Goal: Transaction & Acquisition: Obtain resource

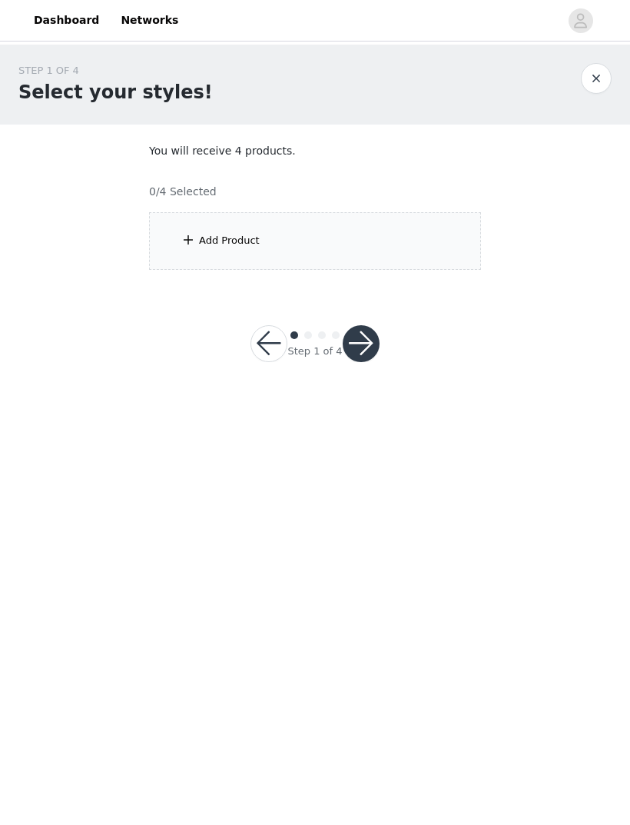
click at [214, 247] on div "Add Product" at bounding box center [315, 241] width 332 height 58
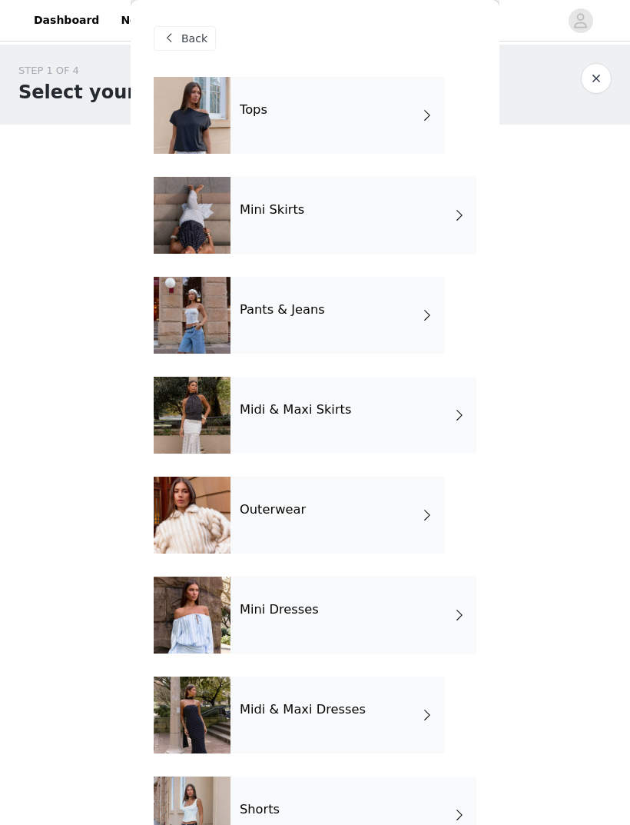
click at [277, 113] on div "Tops" at bounding box center [338, 115] width 214 height 77
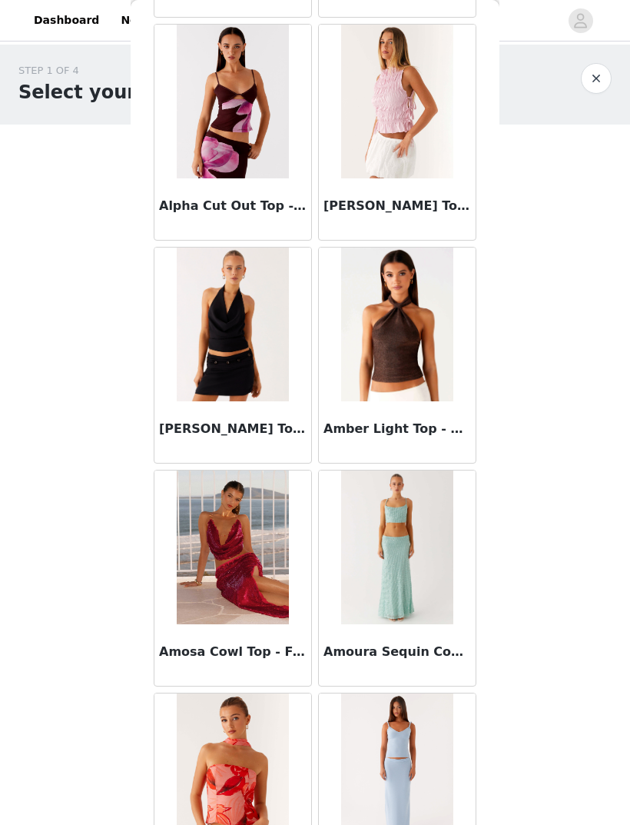
scroll to position [508, 0]
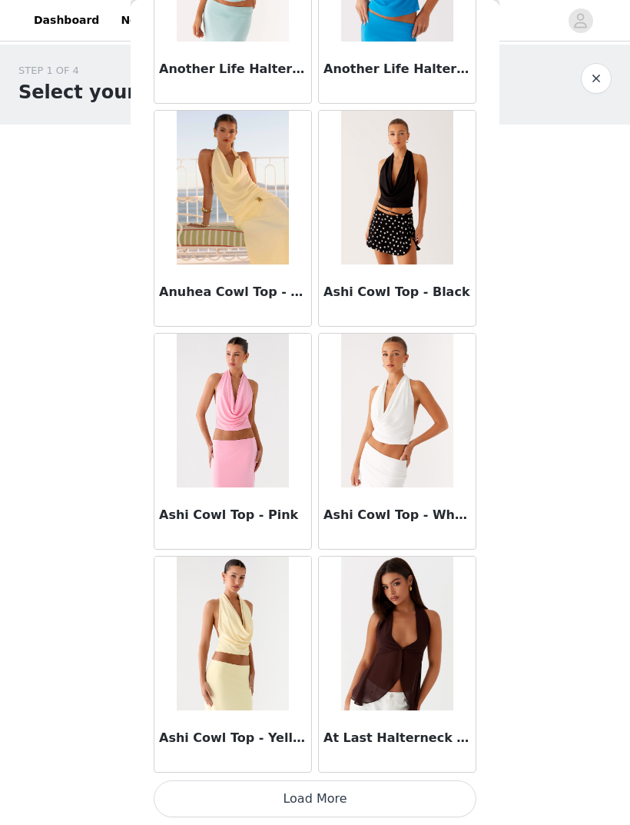
click at [432, 795] on button "Load More" at bounding box center [315, 798] width 323 height 37
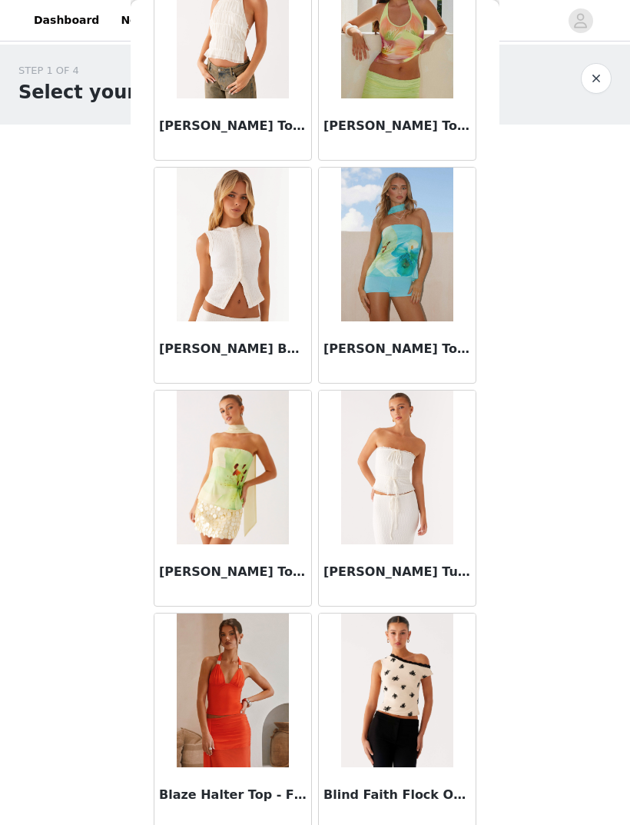
scroll to position [3723, 0]
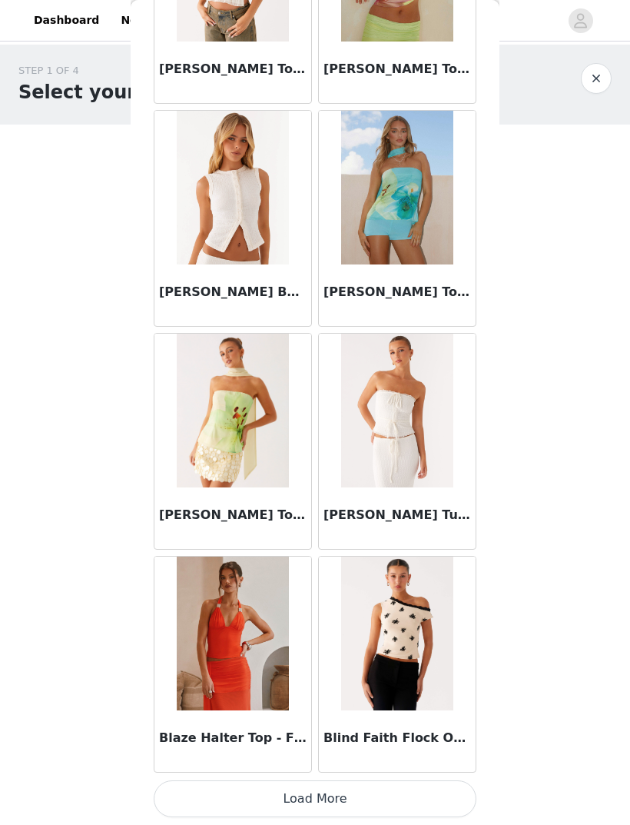
click at [401, 783] on button "Load More" at bounding box center [315, 798] width 323 height 37
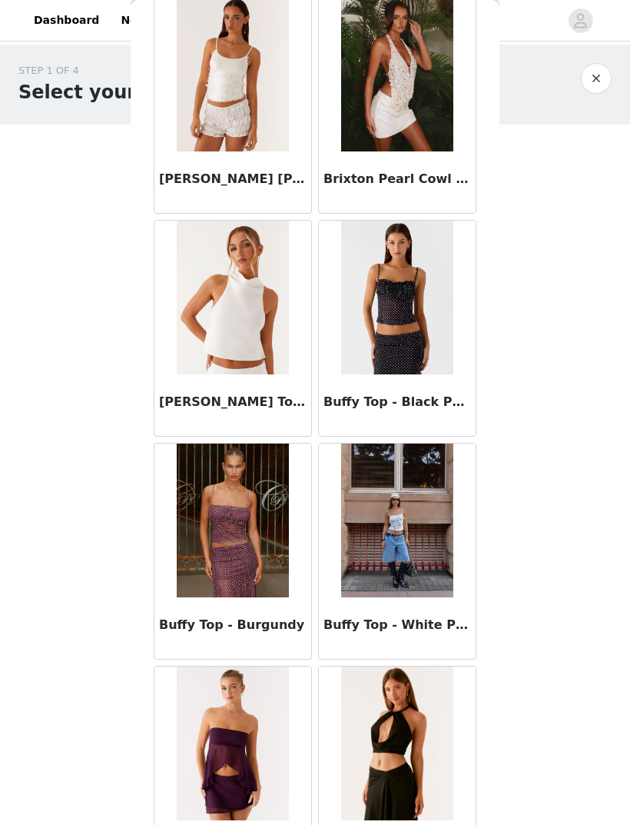
scroll to position [5652, 0]
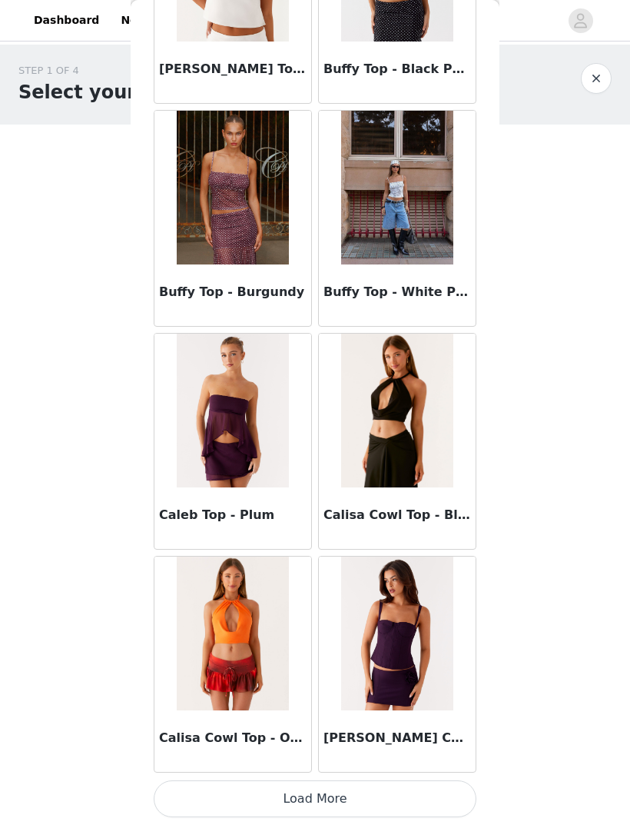
click at [416, 783] on button "Load More" at bounding box center [315, 798] width 323 height 37
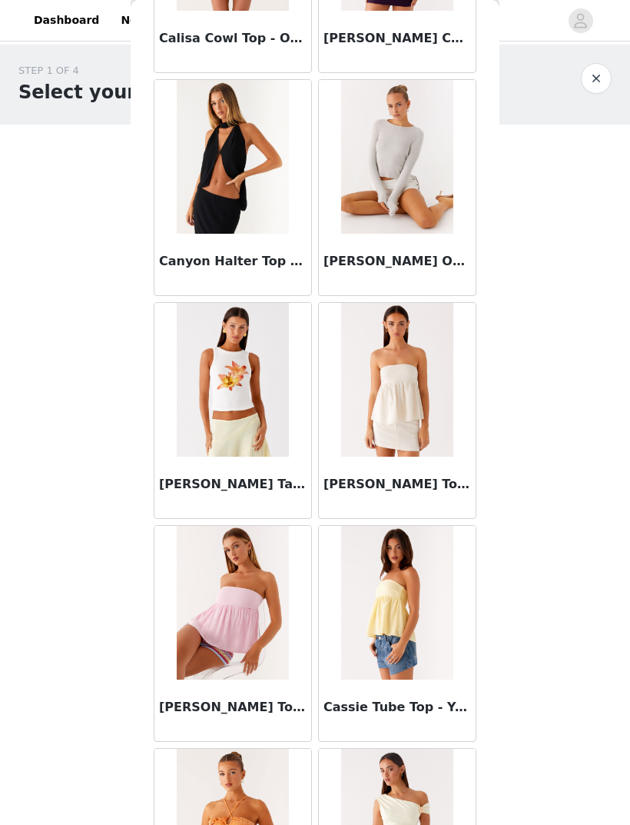
scroll to position [6714, 0]
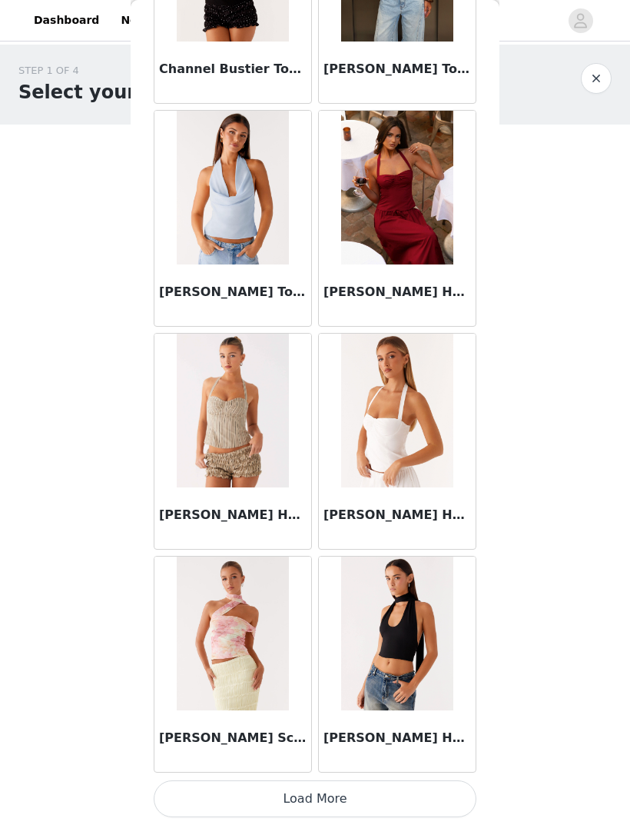
click at [450, 804] on button "Load More" at bounding box center [315, 798] width 323 height 37
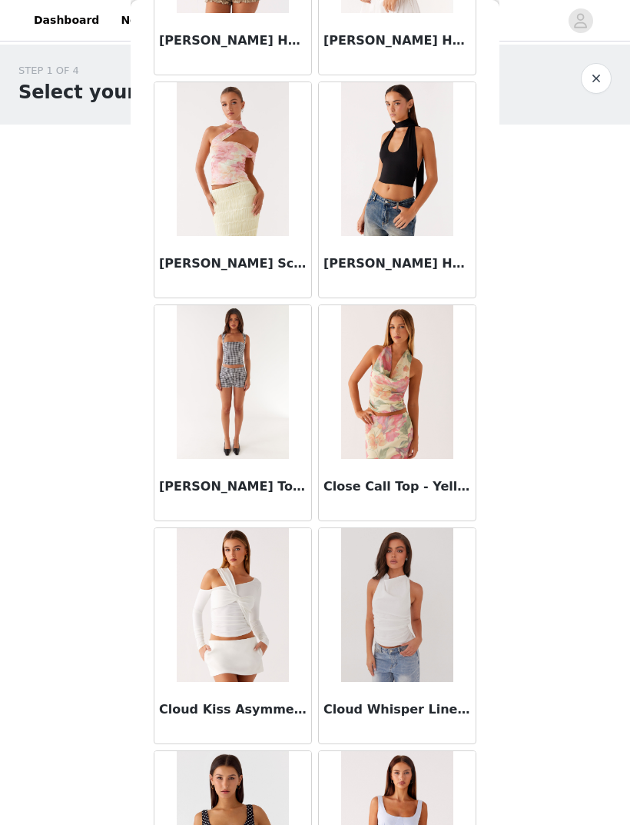
scroll to position [8689, 0]
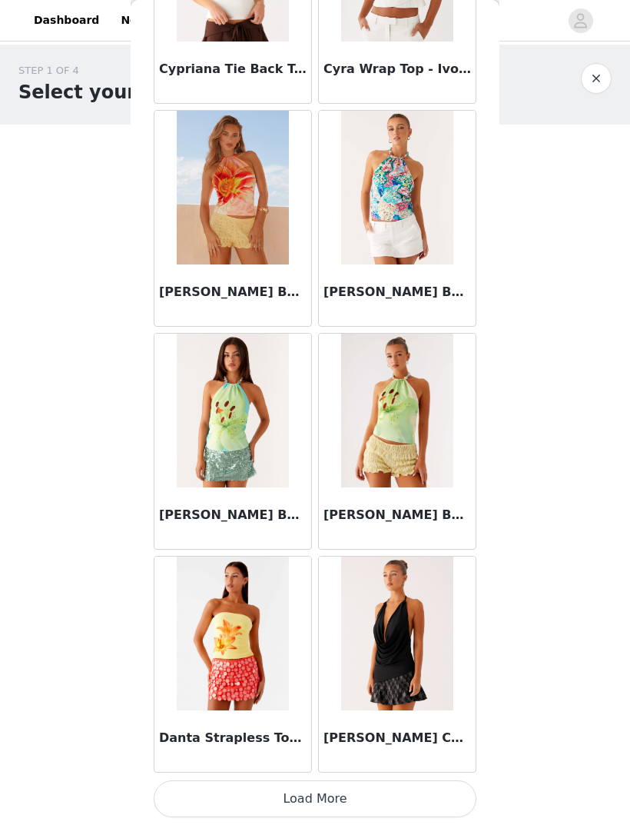
click at [442, 795] on button "Load More" at bounding box center [315, 798] width 323 height 37
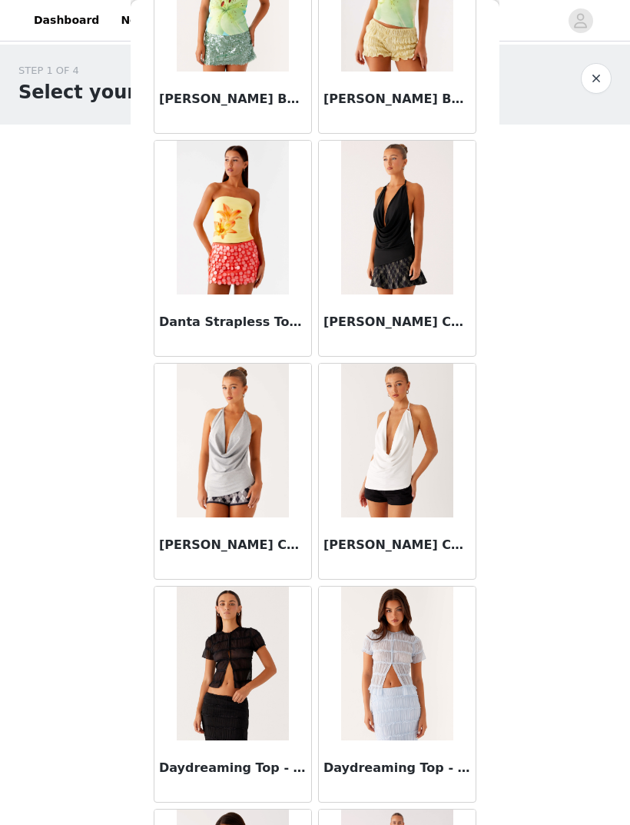
scroll to position [10858, 0]
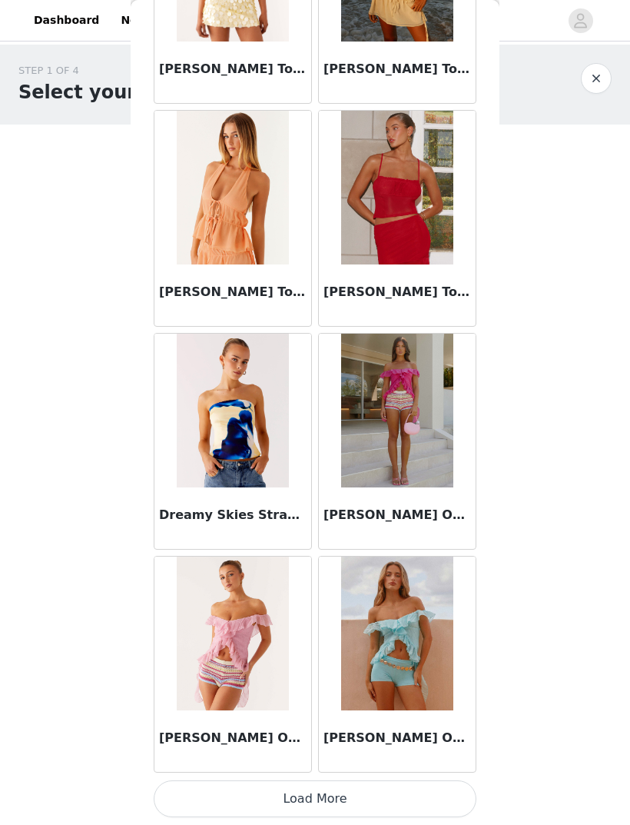
click at [430, 792] on button "Load More" at bounding box center [315, 798] width 323 height 37
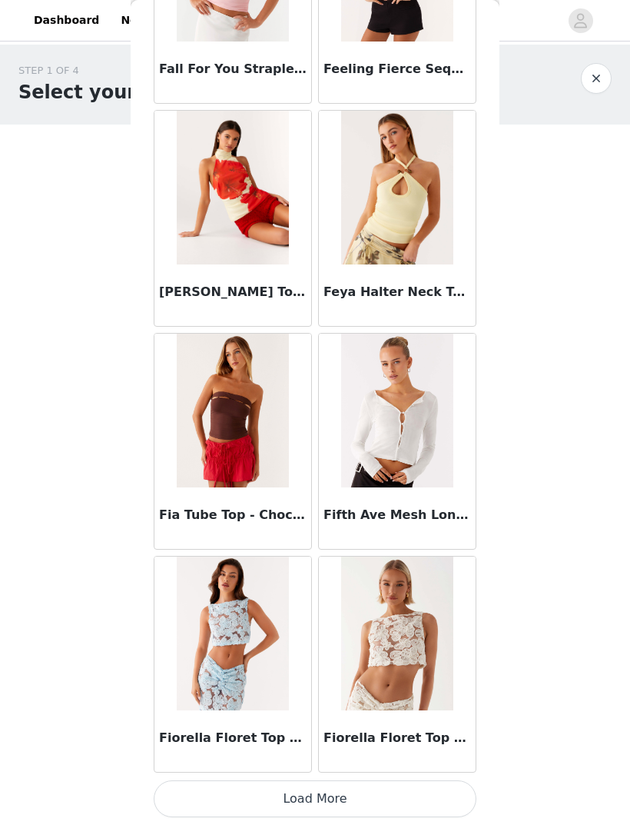
scroll to position [14898, 0]
click at [382, 800] on button "Load More" at bounding box center [315, 798] width 323 height 37
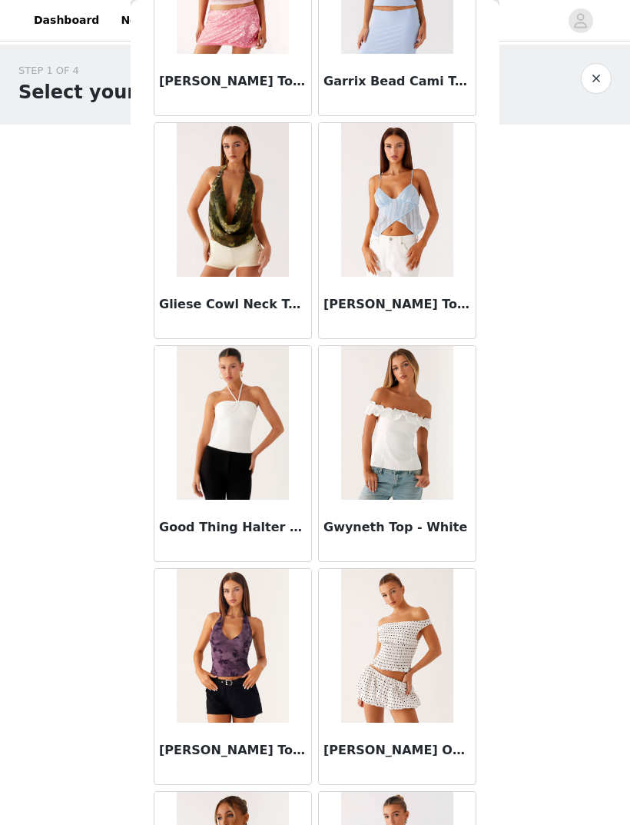
scroll to position [16001, 0]
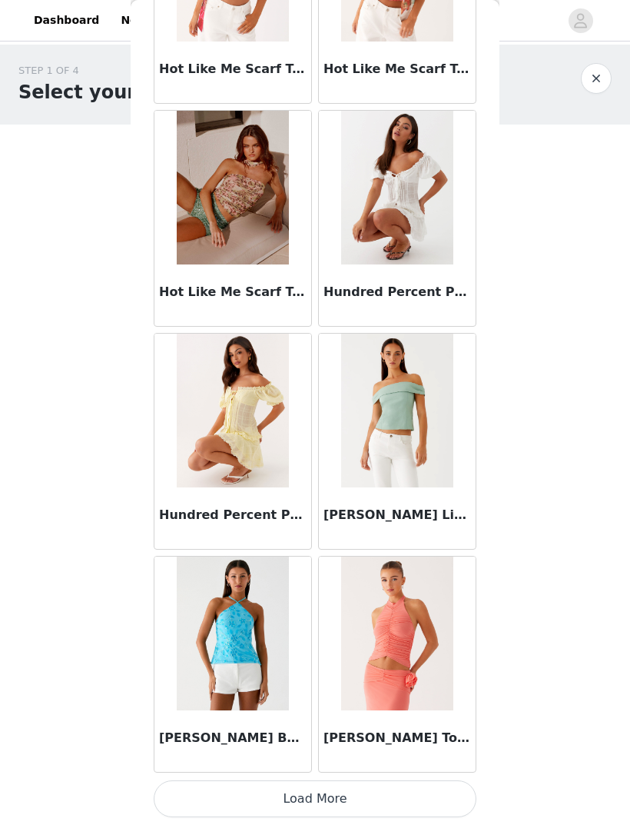
click at [416, 789] on button "Load More" at bounding box center [315, 798] width 323 height 37
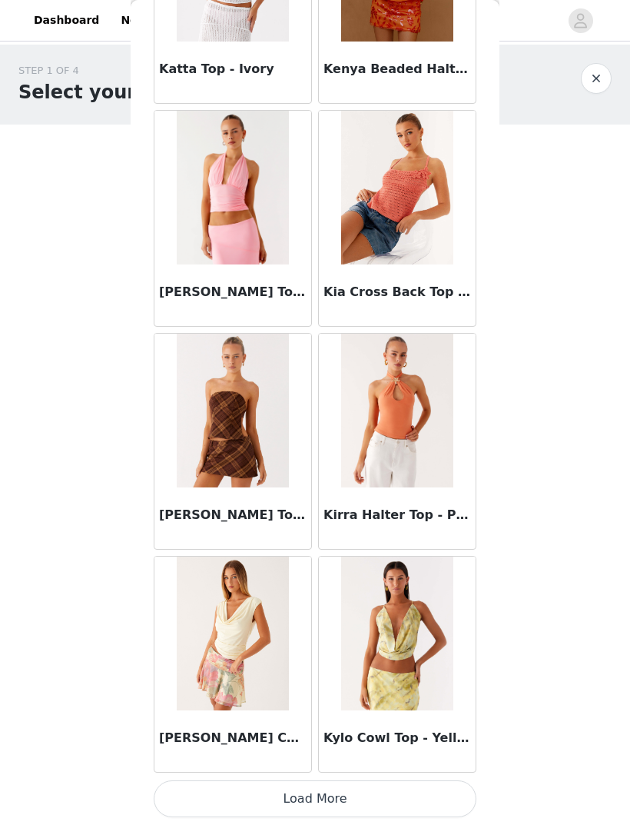
scroll to position [19356, 0]
click at [433, 791] on button "Load More" at bounding box center [315, 798] width 323 height 37
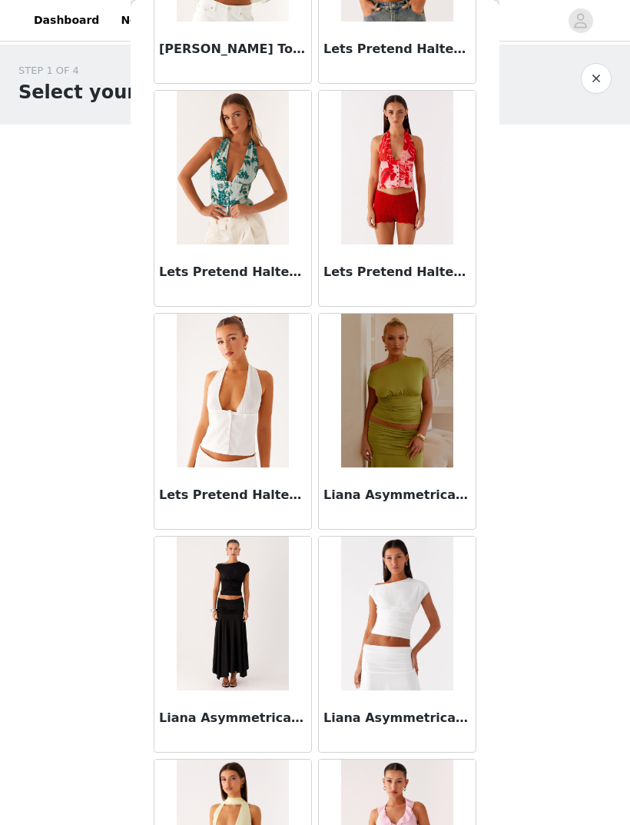
scroll to position [21008, 0]
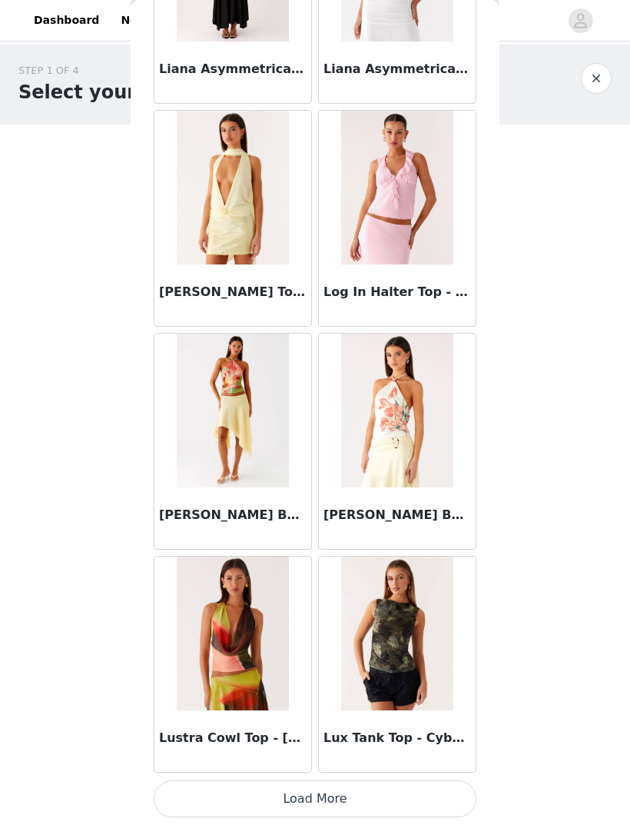
click at [433, 798] on button "Load More" at bounding box center [315, 798] width 323 height 37
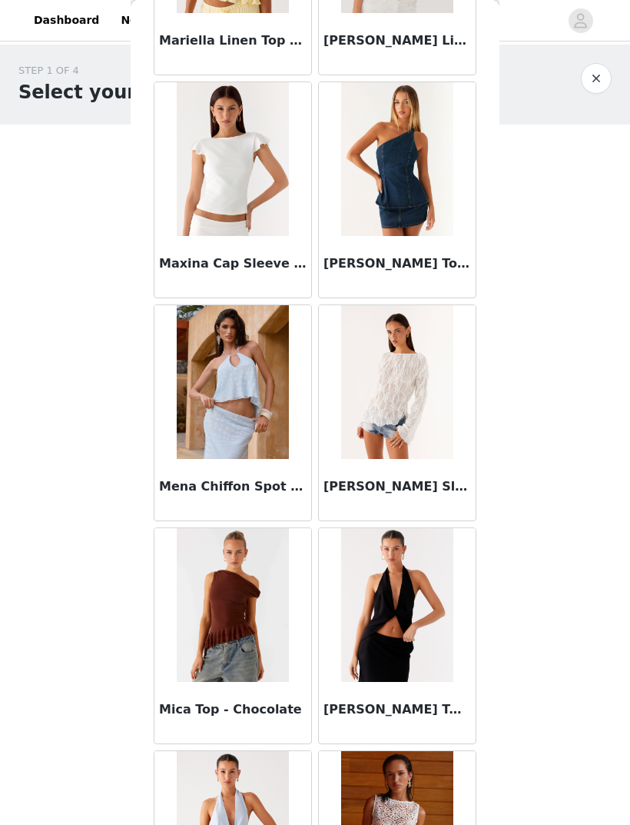
scroll to position [23426, 0]
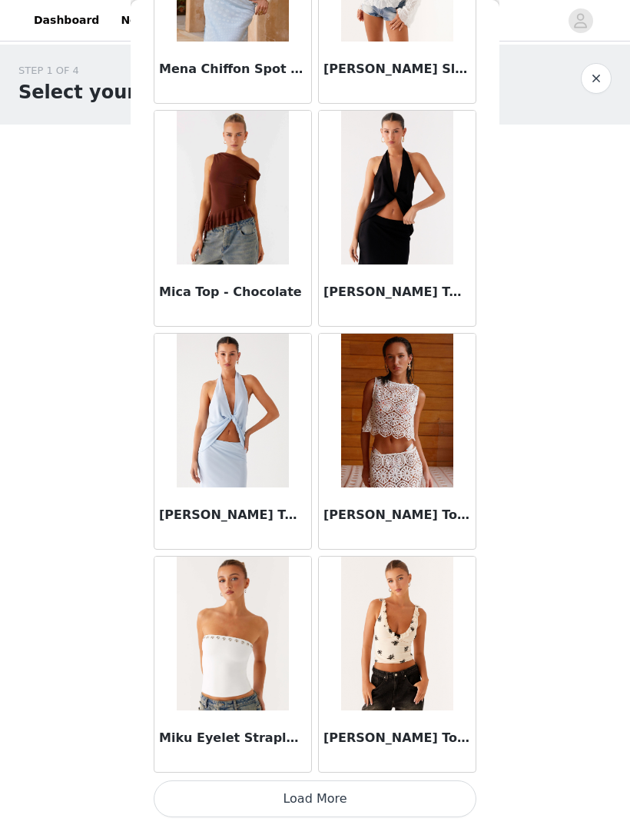
click at [344, 795] on button "Load More" at bounding box center [315, 798] width 323 height 37
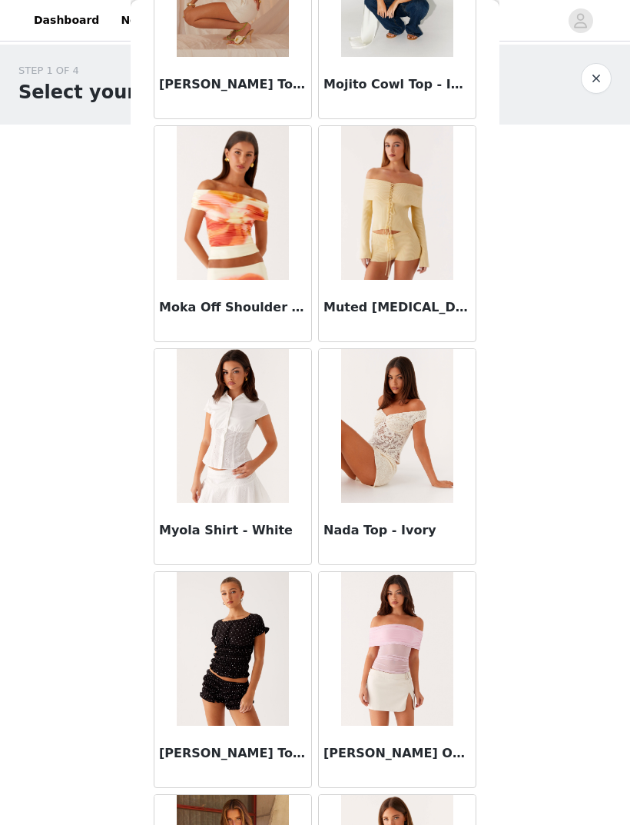
scroll to position [25134, 0]
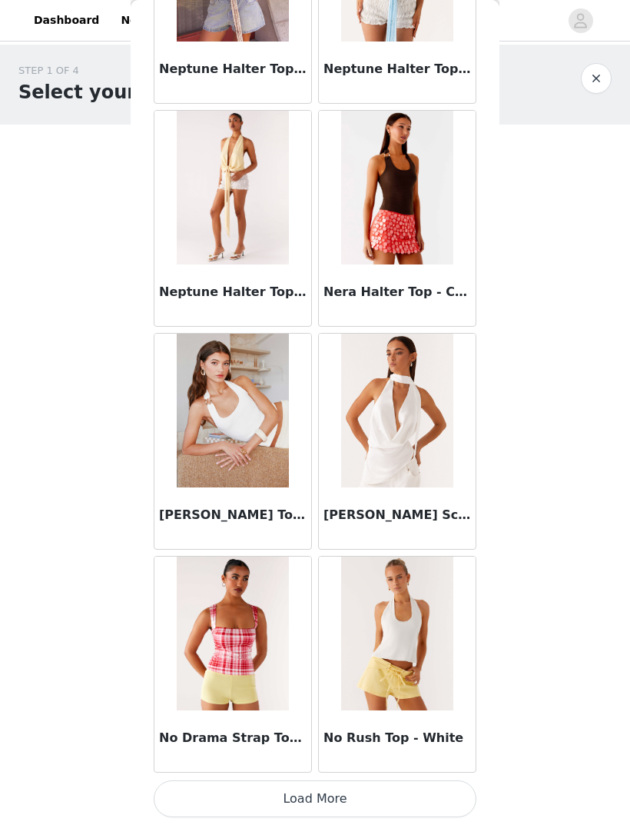
click at [364, 797] on button "Load More" at bounding box center [315, 798] width 323 height 37
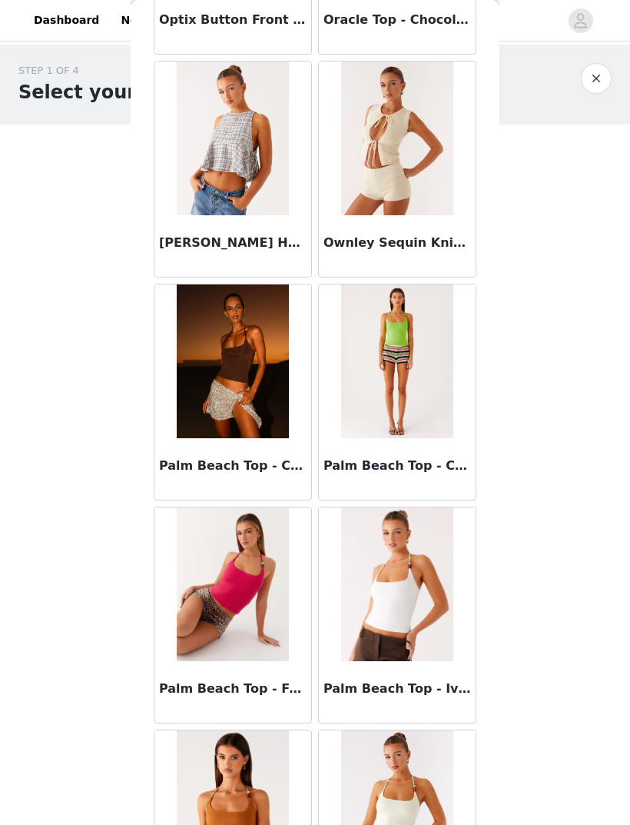
scroll to position [27903, 0]
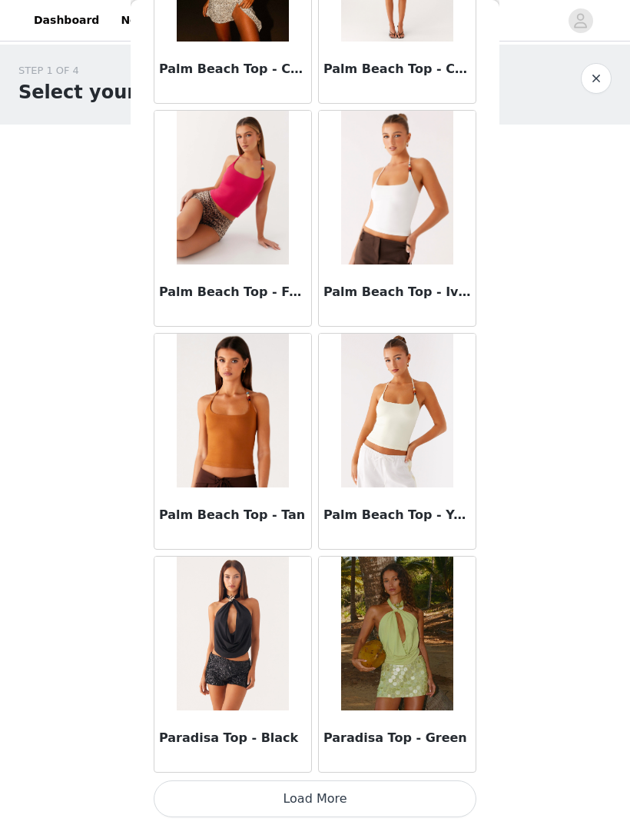
click at [374, 785] on button "Load More" at bounding box center [315, 798] width 323 height 37
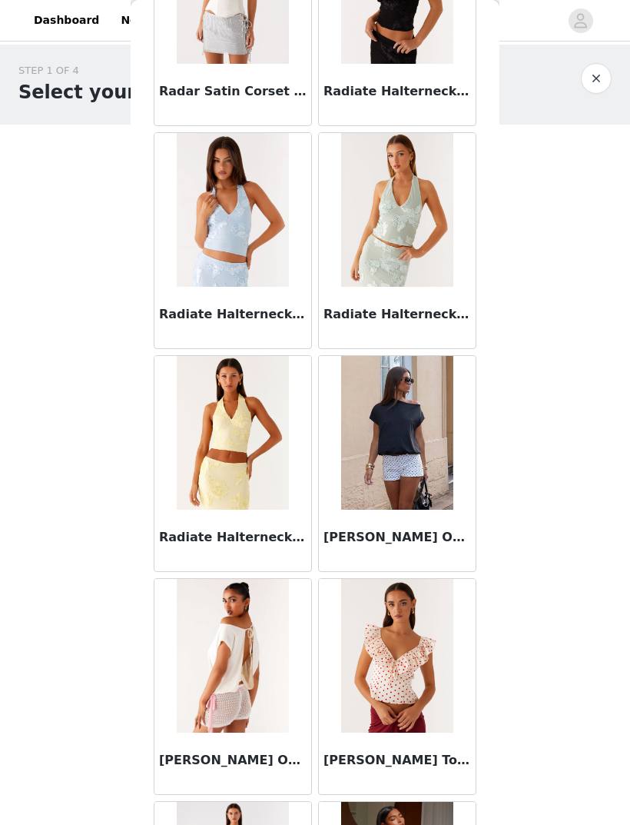
scroll to position [30034, 0]
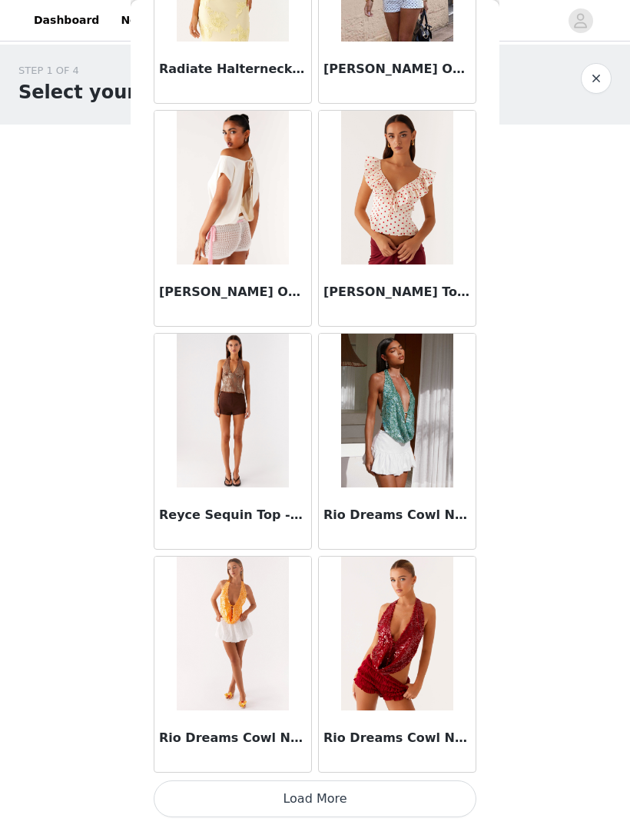
click at [357, 792] on button "Load More" at bounding box center [315, 798] width 323 height 37
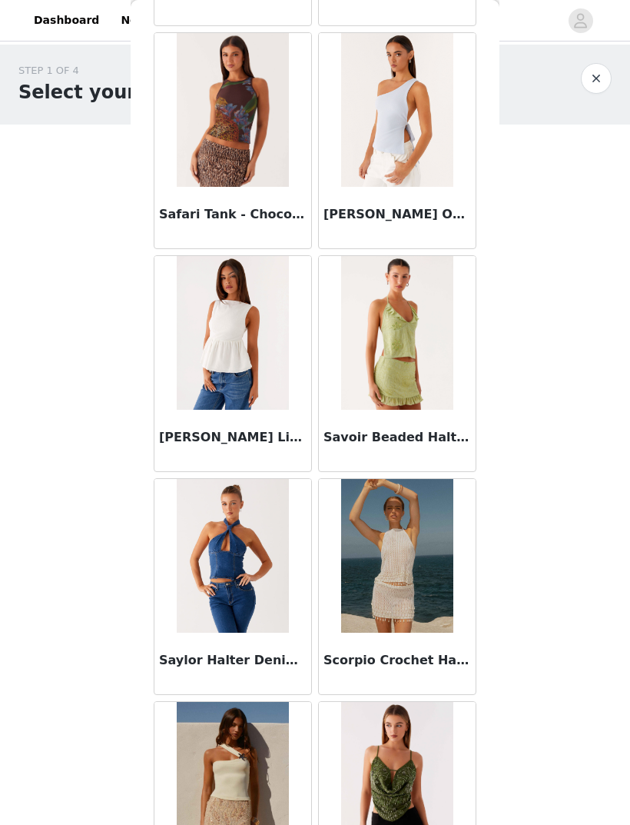
scroll to position [32362, 0]
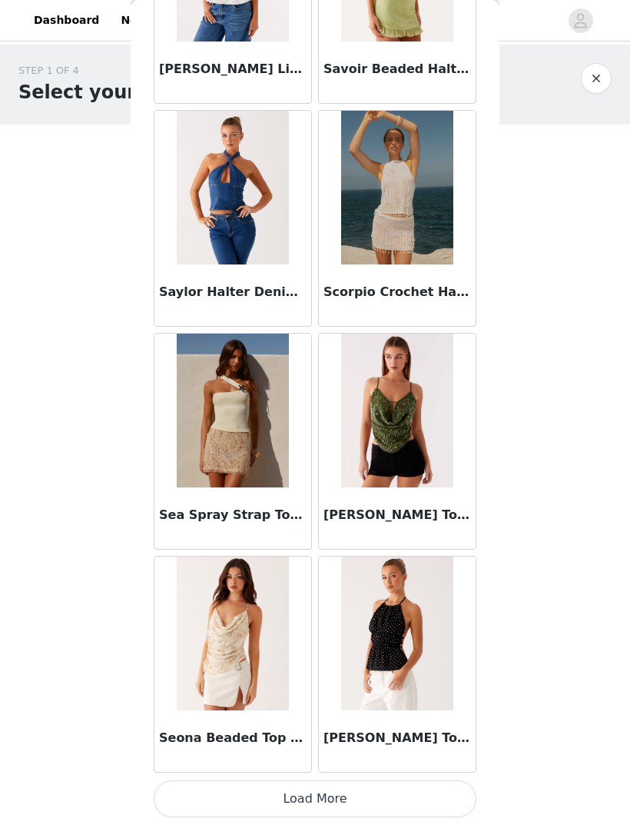
click at [368, 793] on button "Load More" at bounding box center [315, 798] width 323 height 37
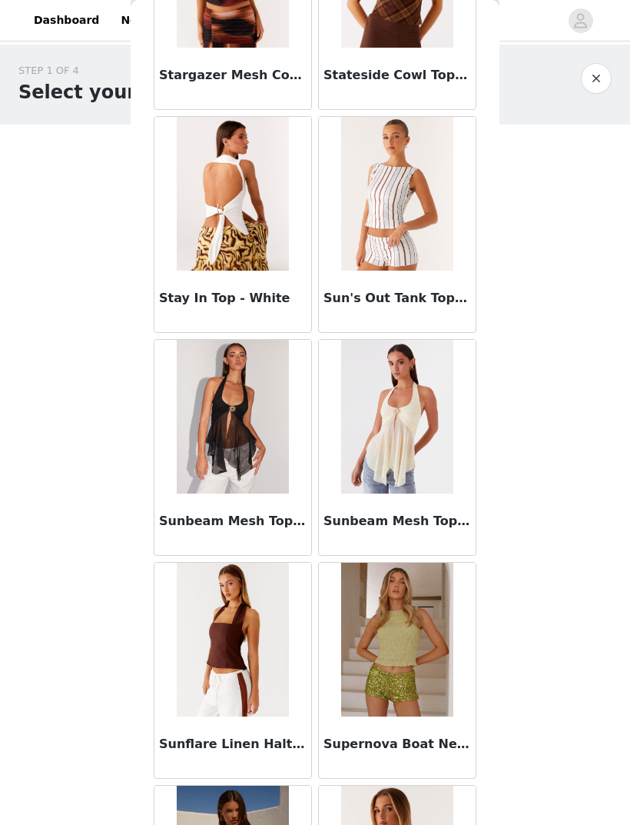
scroll to position [34731, 0]
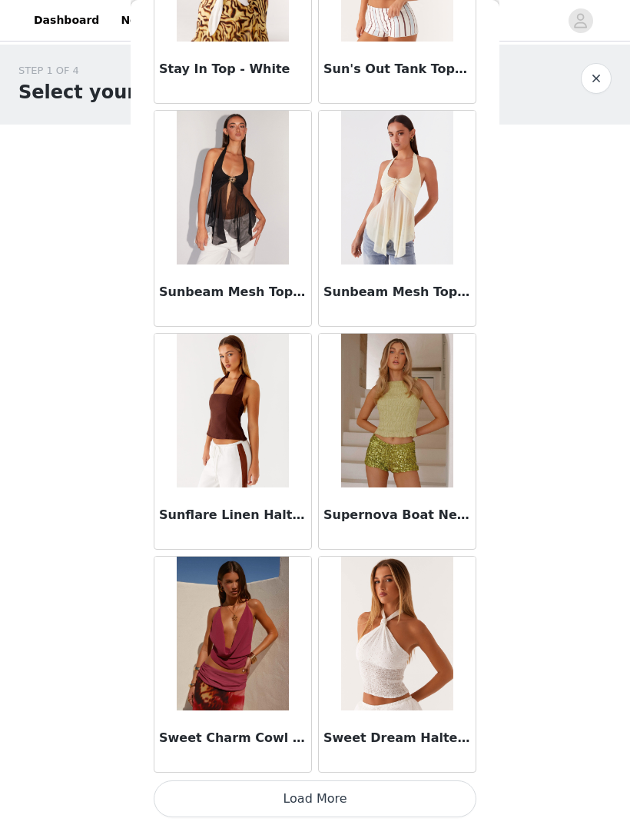
click at [365, 791] on button "Load More" at bounding box center [315, 798] width 323 height 37
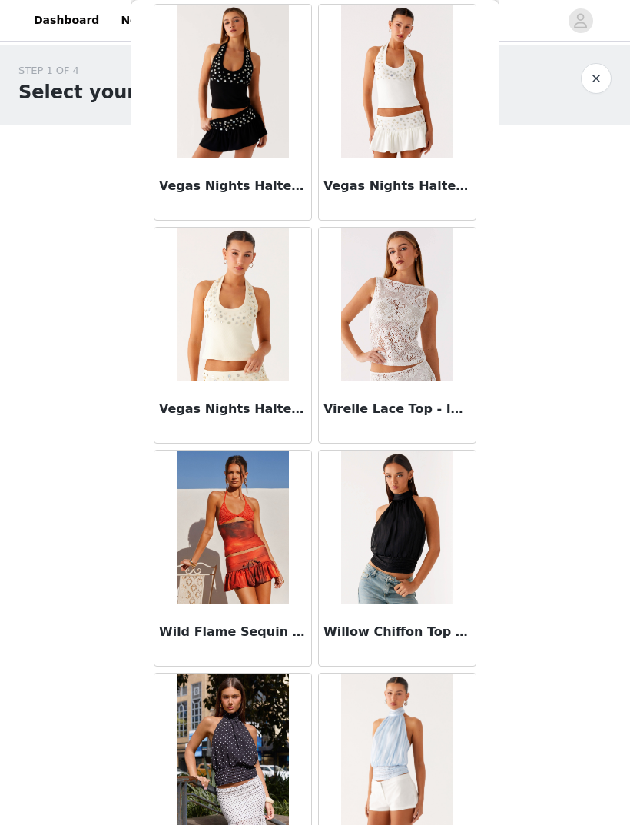
scroll to position [37073, 0]
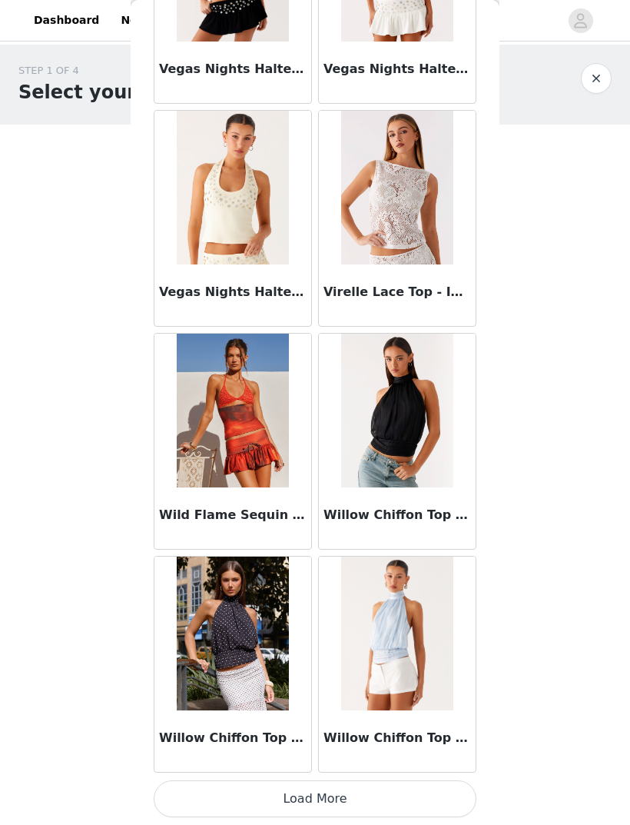
click at [402, 788] on button "Load More" at bounding box center [315, 798] width 323 height 37
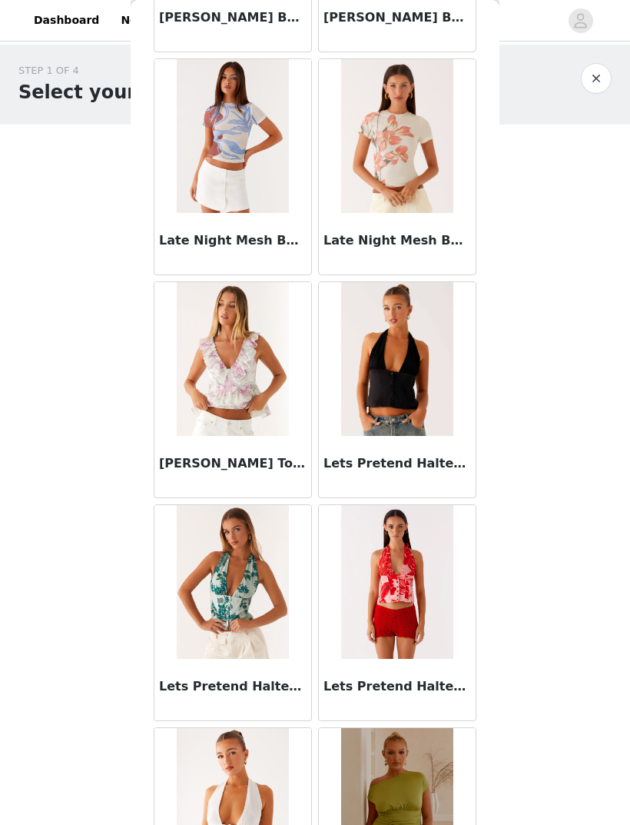
scroll to position [20519, 0]
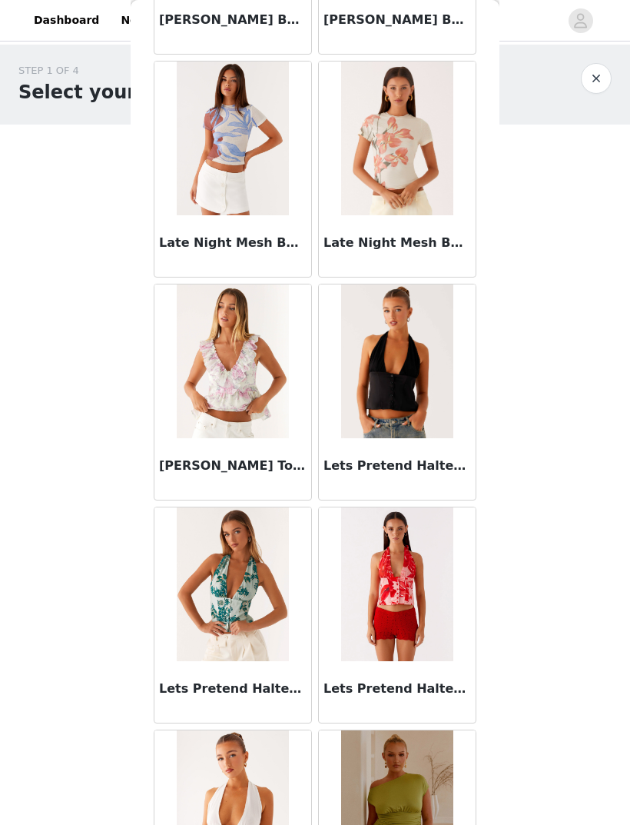
click at [453, 285] on img at bounding box center [396, 361] width 111 height 154
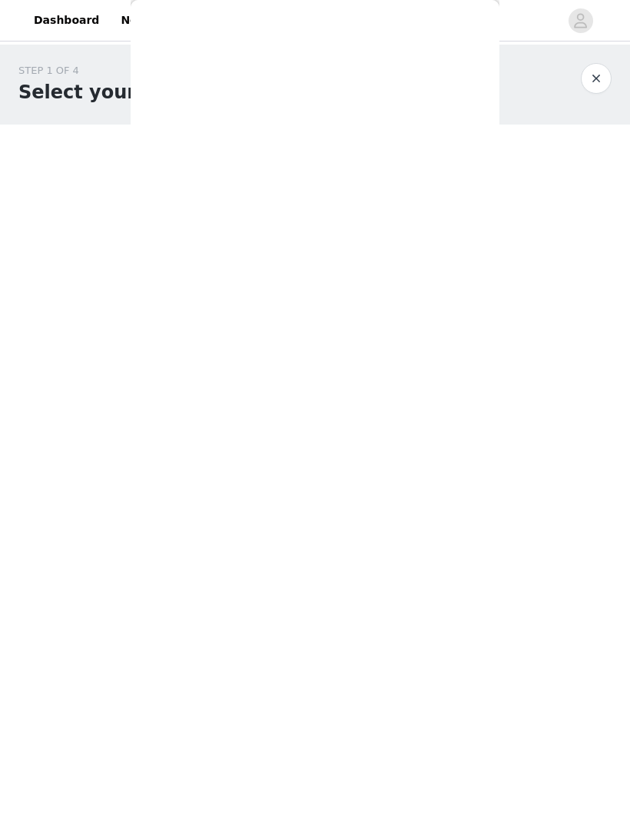
scroll to position [0, 0]
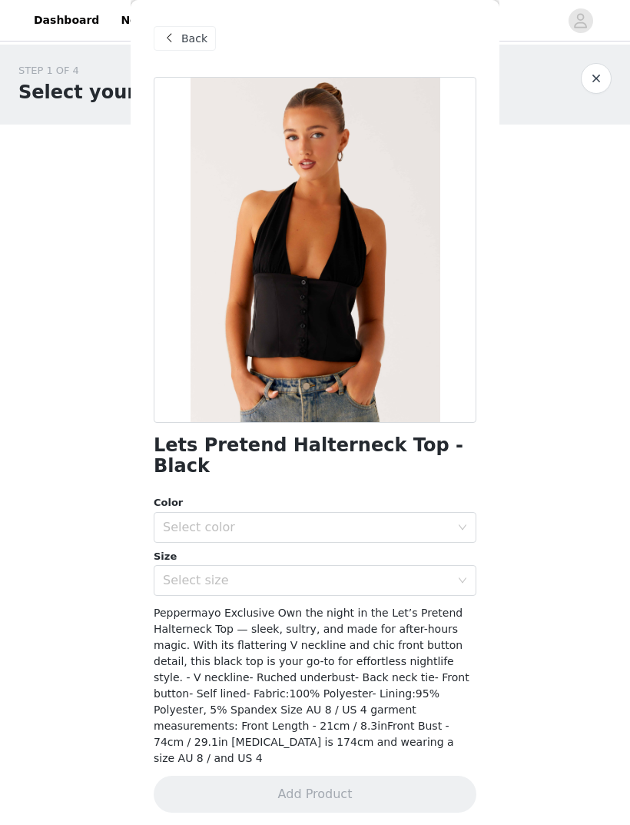
click at [189, 48] on div "Back" at bounding box center [185, 38] width 62 height 25
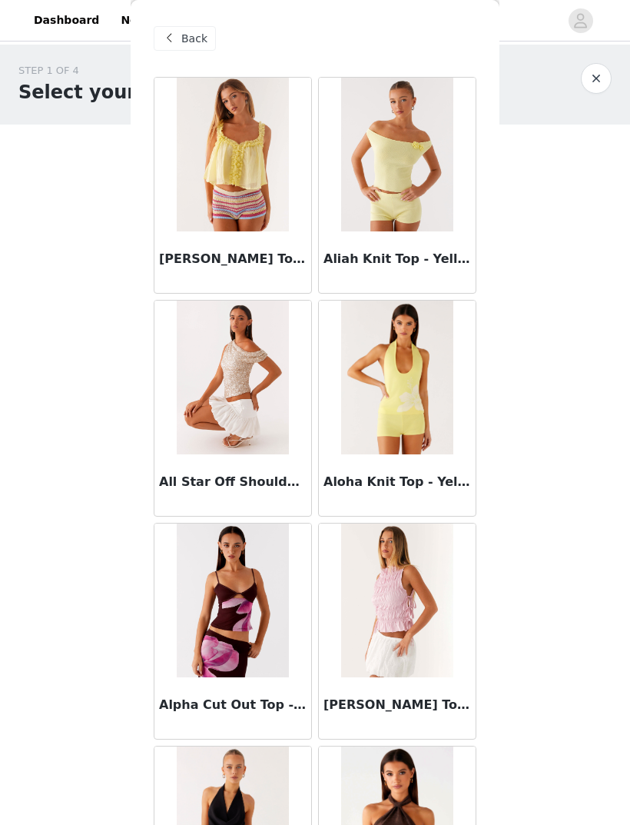
click at [184, 42] on span "Back" at bounding box center [194, 39] width 26 height 16
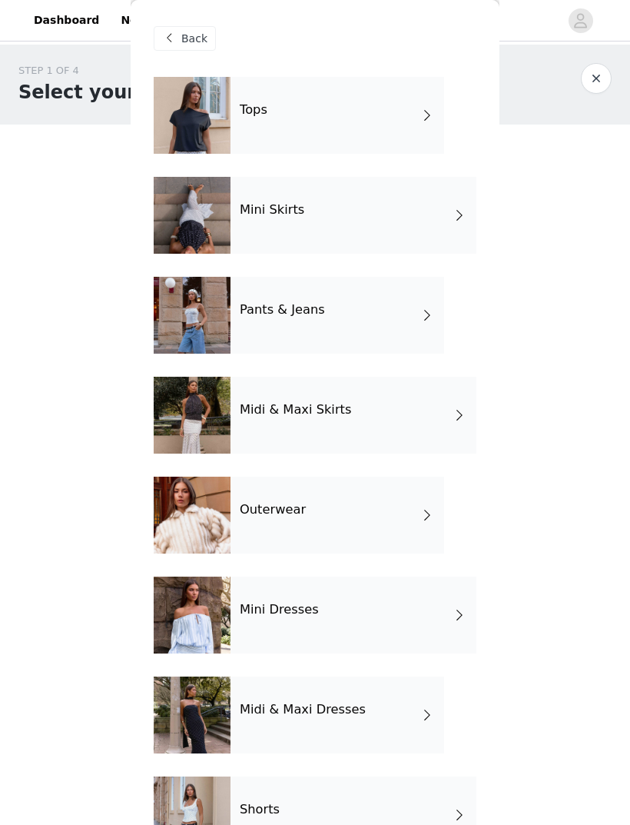
click at [393, 223] on div "Mini Skirts" at bounding box center [354, 215] width 246 height 77
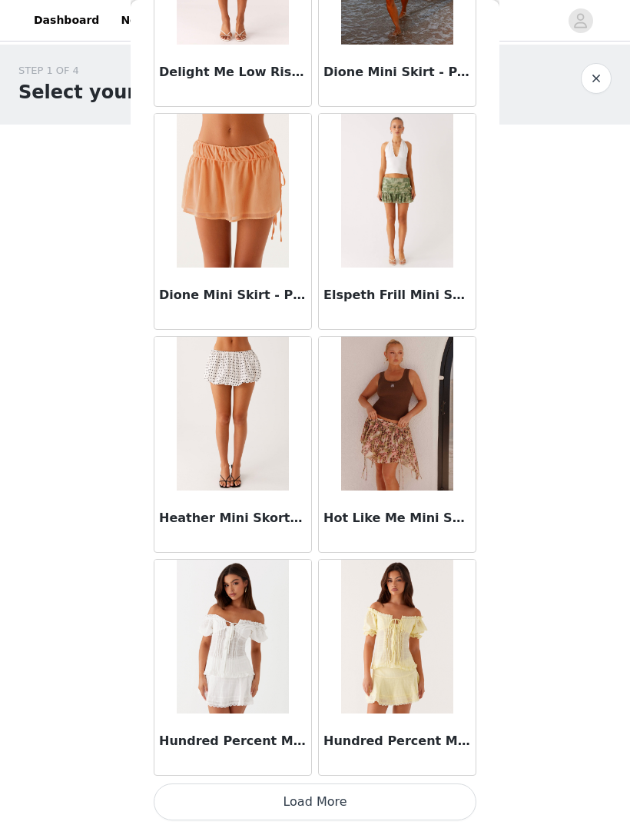
scroll to position [1525, 0]
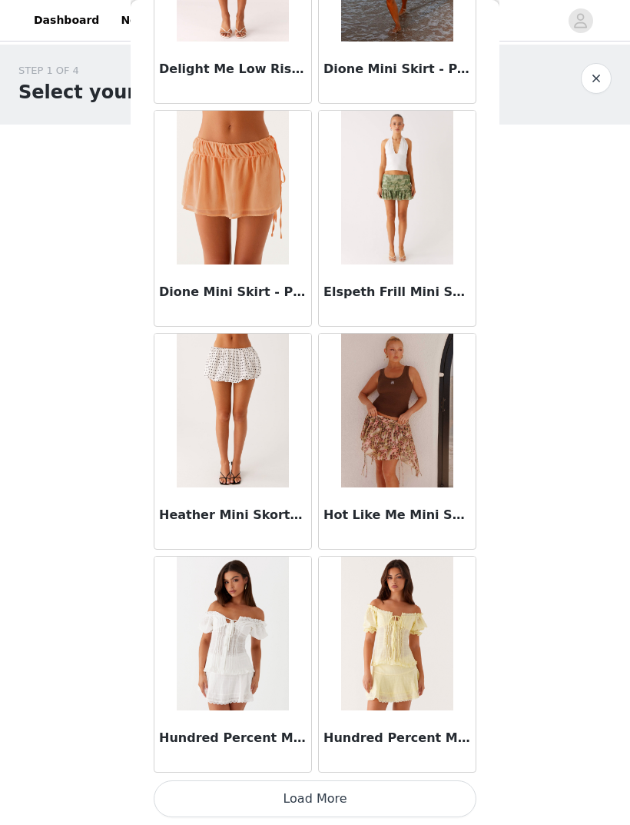
click at [416, 794] on button "Load More" at bounding box center [315, 798] width 323 height 37
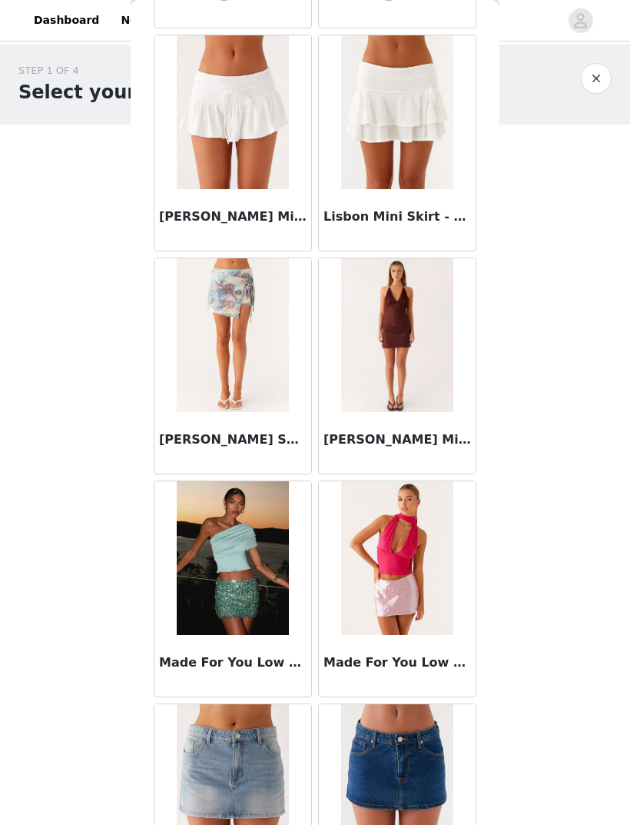
scroll to position [3609, 0]
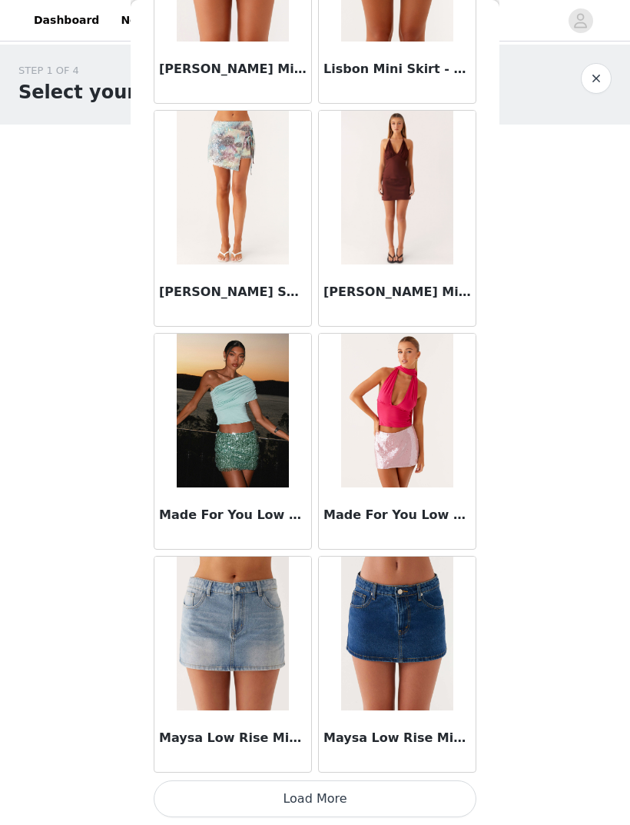
click at [395, 797] on button "Load More" at bounding box center [315, 798] width 323 height 37
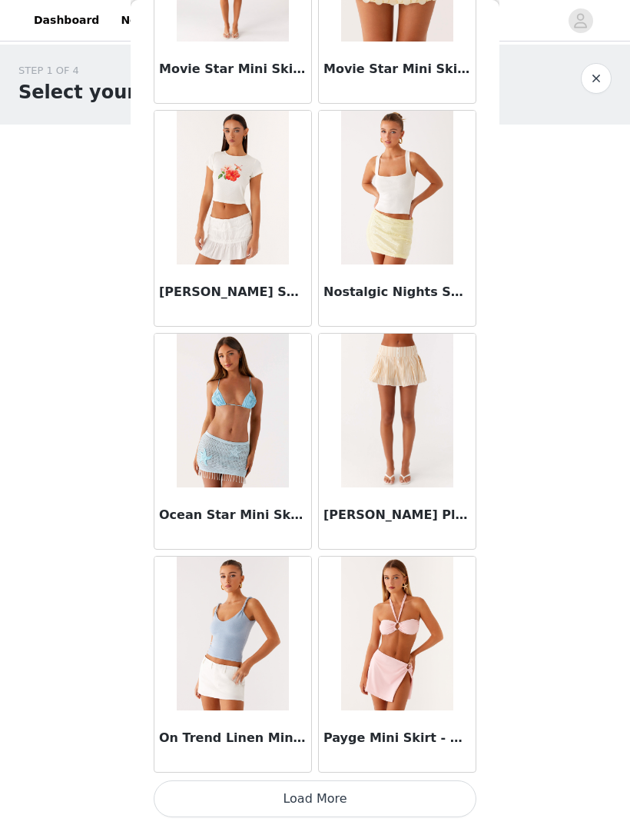
scroll to position [5984, 0]
click at [377, 795] on button "Load More" at bounding box center [315, 798] width 323 height 37
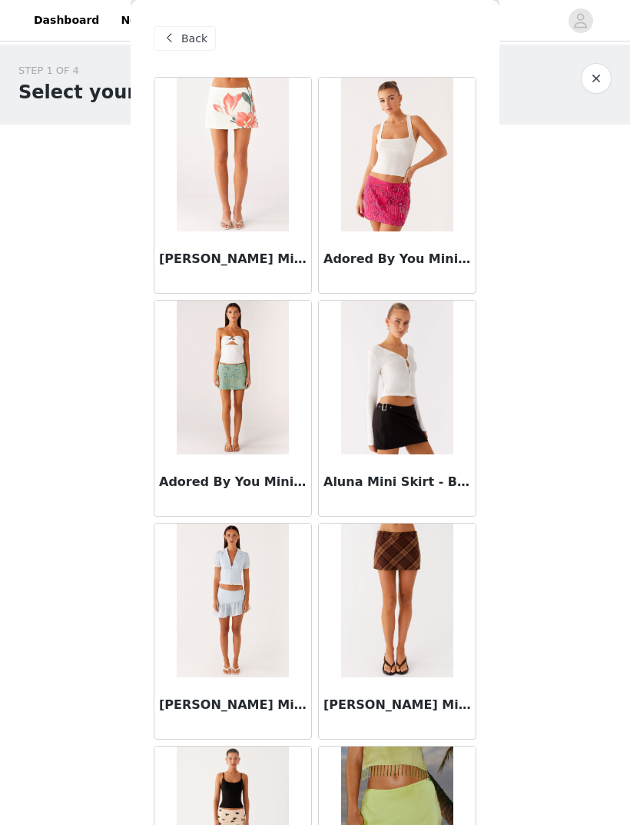
scroll to position [0, 0]
click at [189, 42] on span "Back" at bounding box center [194, 39] width 26 height 16
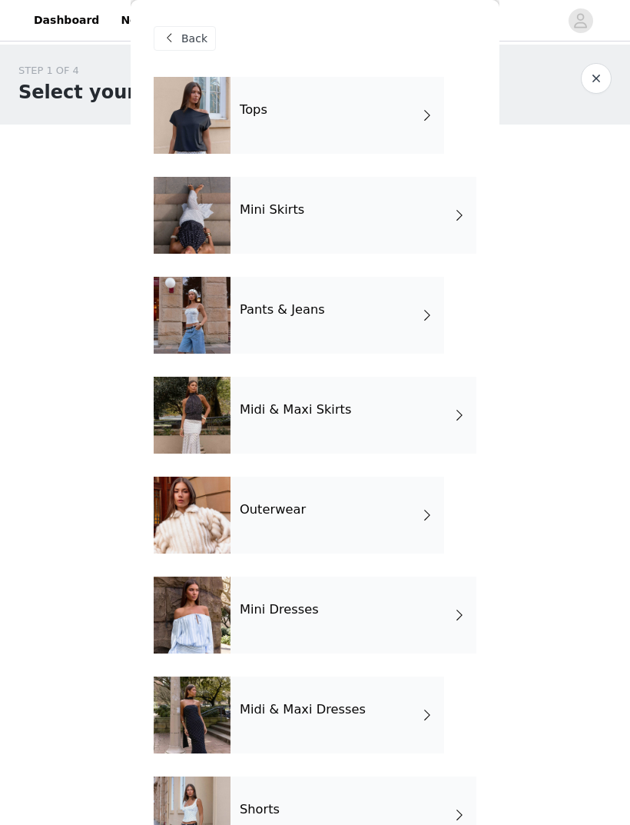
click at [392, 413] on div "Midi & Maxi Skirts" at bounding box center [354, 415] width 246 height 77
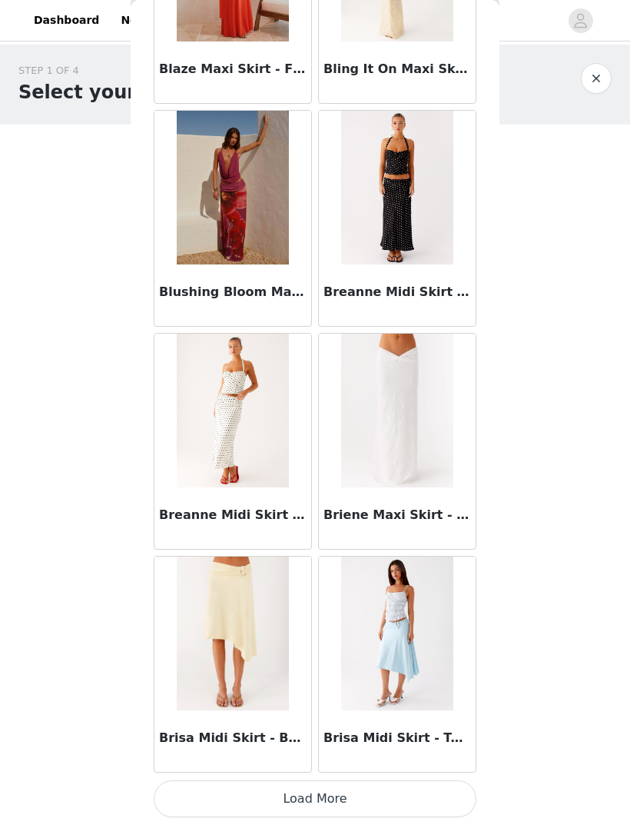
scroll to position [1527, 0]
click at [364, 796] on button "Load More" at bounding box center [315, 798] width 323 height 37
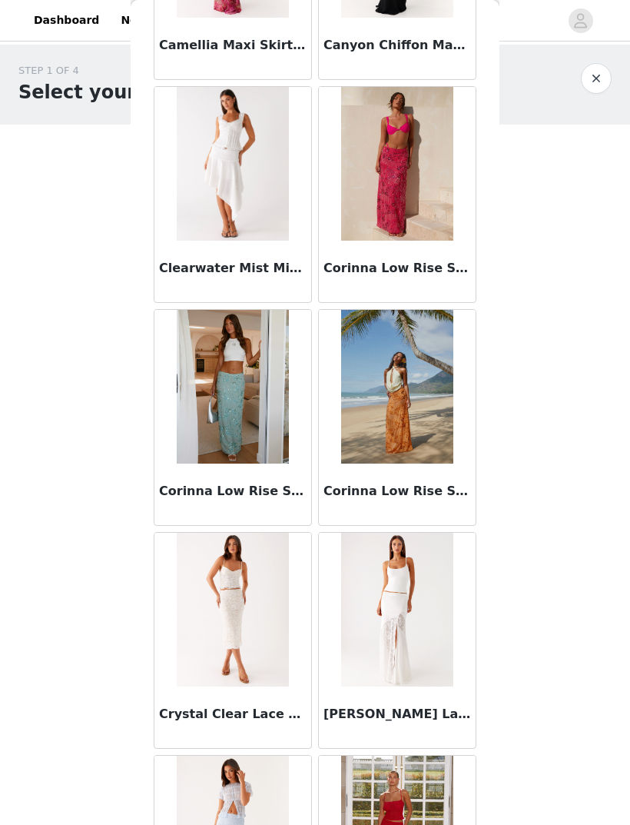
scroll to position [2891, 0]
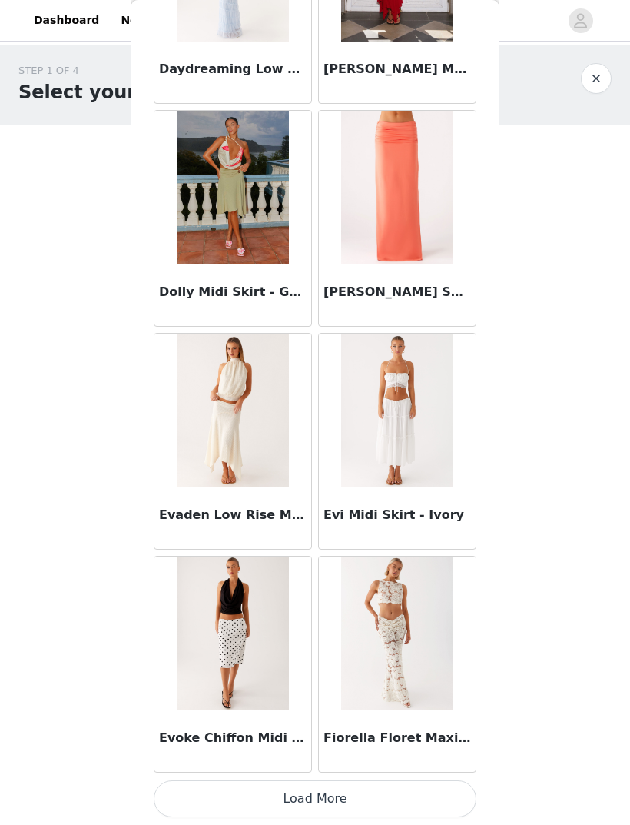
click at [392, 781] on button "Load More" at bounding box center [315, 798] width 323 height 37
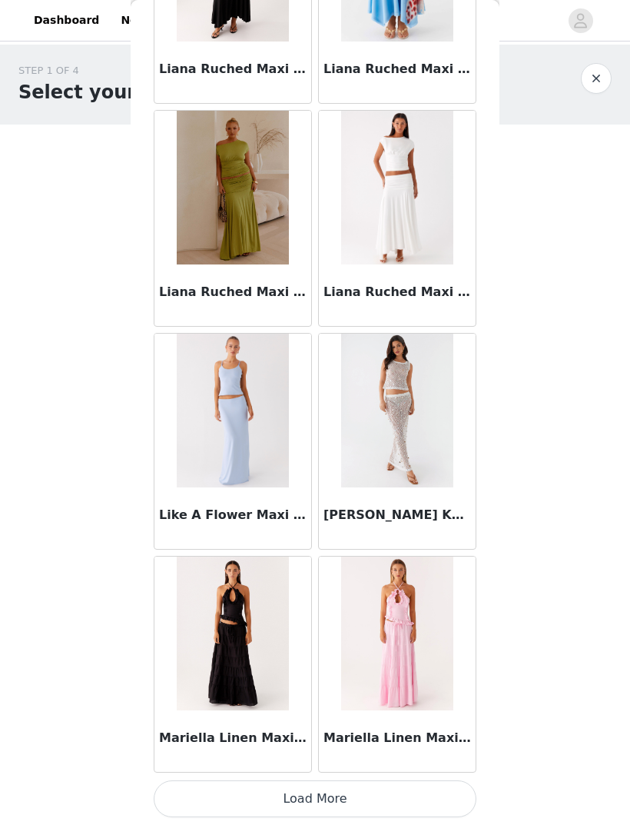
scroll to position [5984, 0]
click at [390, 570] on img at bounding box center [396, 633] width 111 height 154
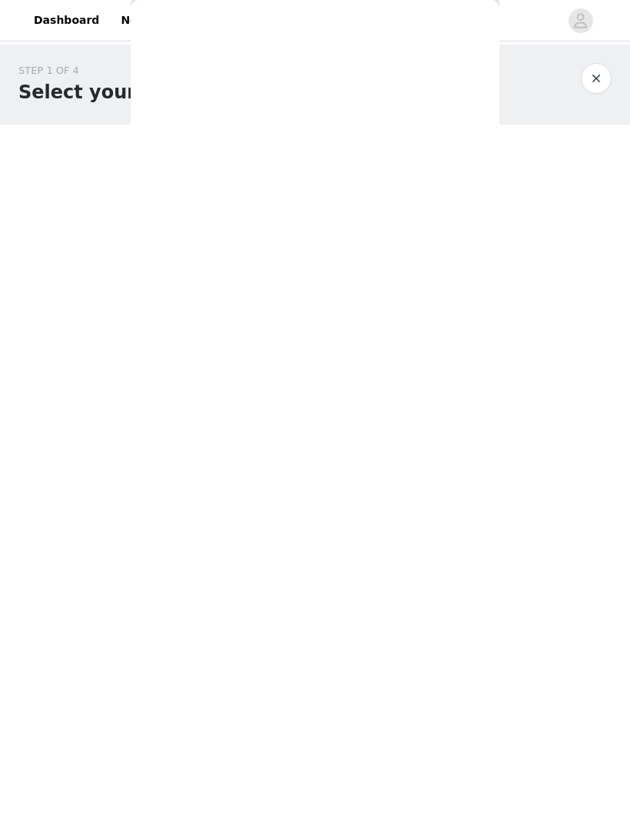
scroll to position [0, 0]
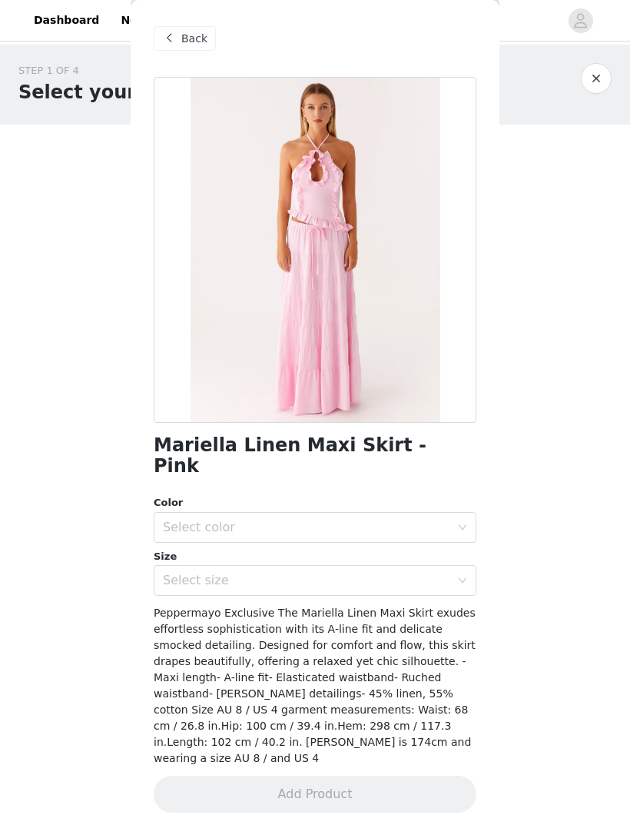
click at [199, 46] on span "Back" at bounding box center [194, 39] width 26 height 16
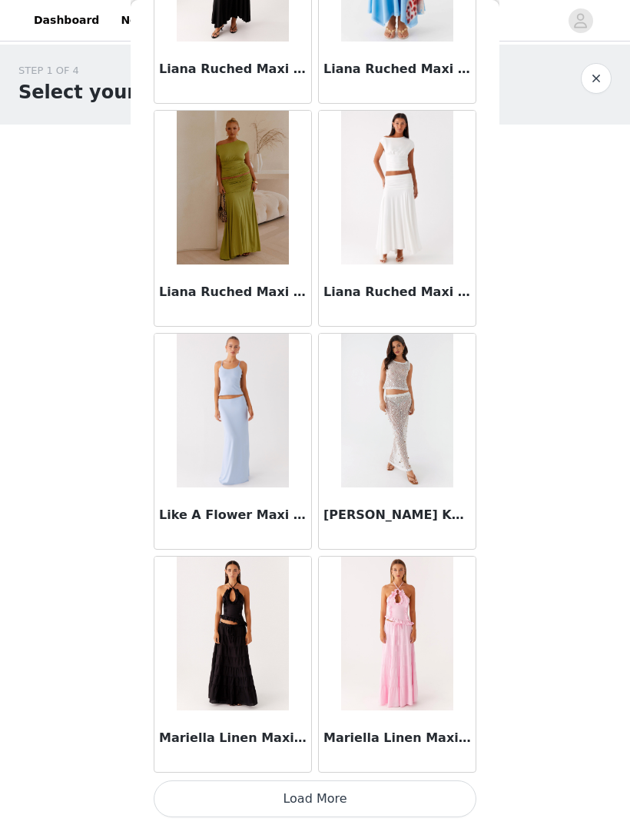
scroll to position [5984, 0]
click at [400, 782] on button "Load More" at bounding box center [315, 798] width 323 height 37
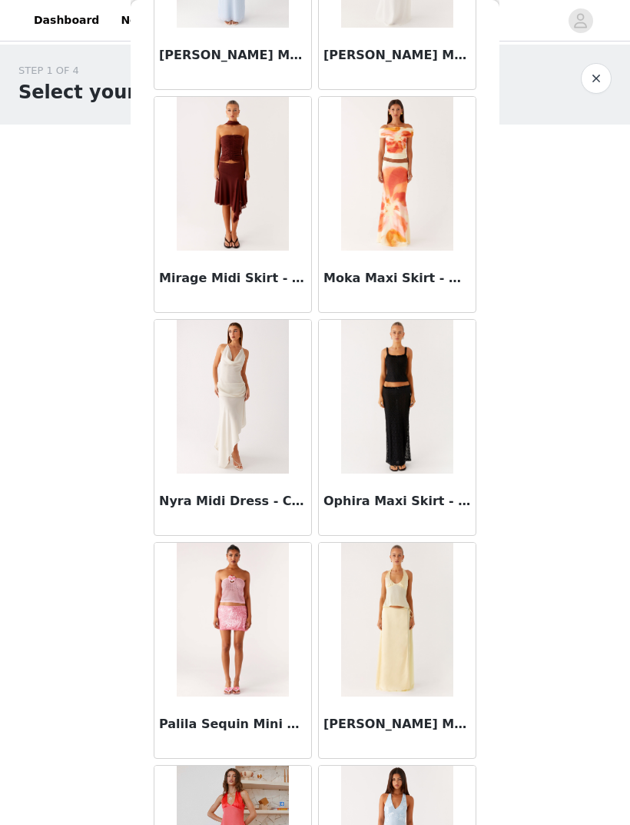
scroll to position [8004, 0]
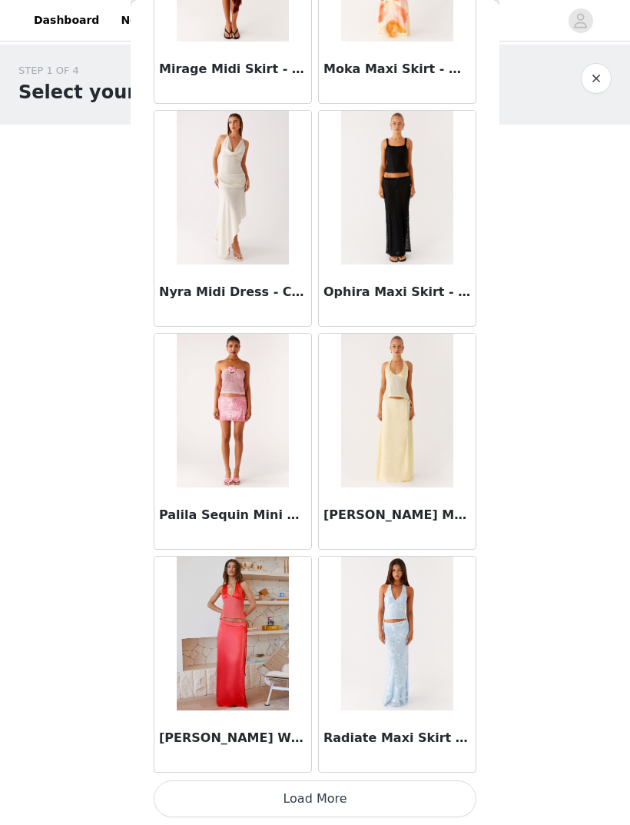
click at [383, 798] on button "Load More" at bounding box center [315, 798] width 323 height 37
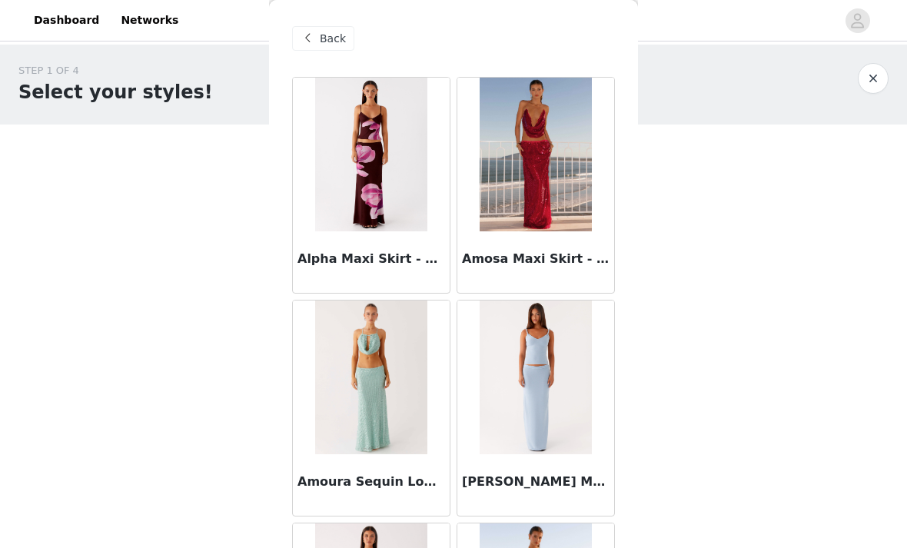
scroll to position [0, 0]
click at [334, 33] on span "Back" at bounding box center [333, 39] width 26 height 16
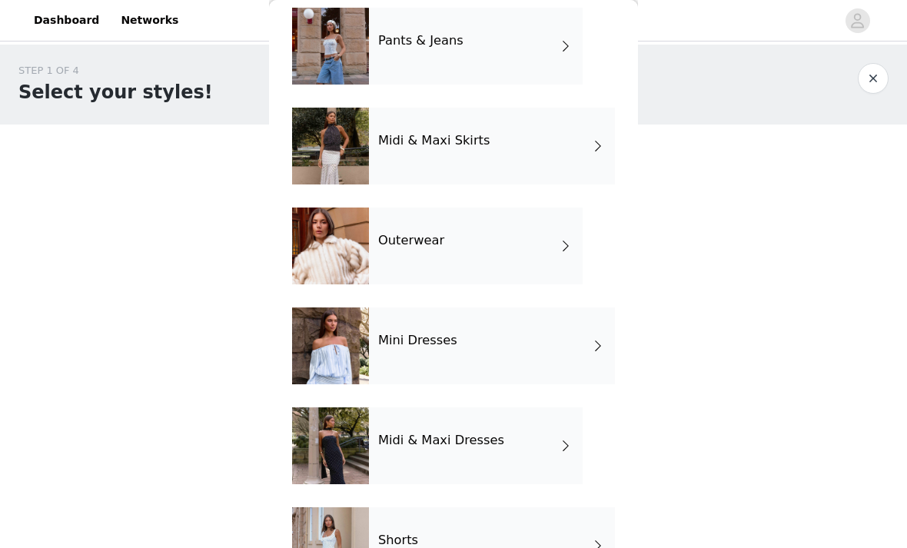
scroll to position [267, 0]
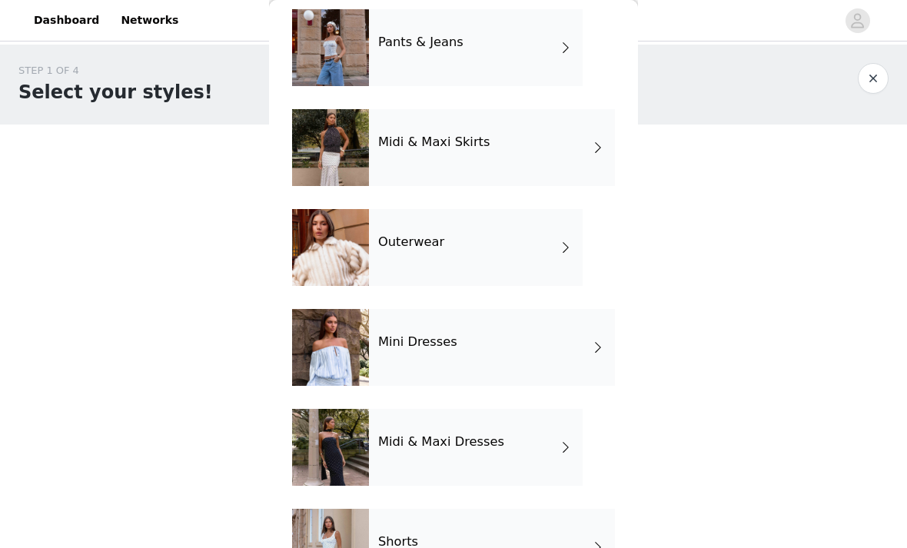
click at [530, 254] on div "Outerwear" at bounding box center [476, 247] width 214 height 77
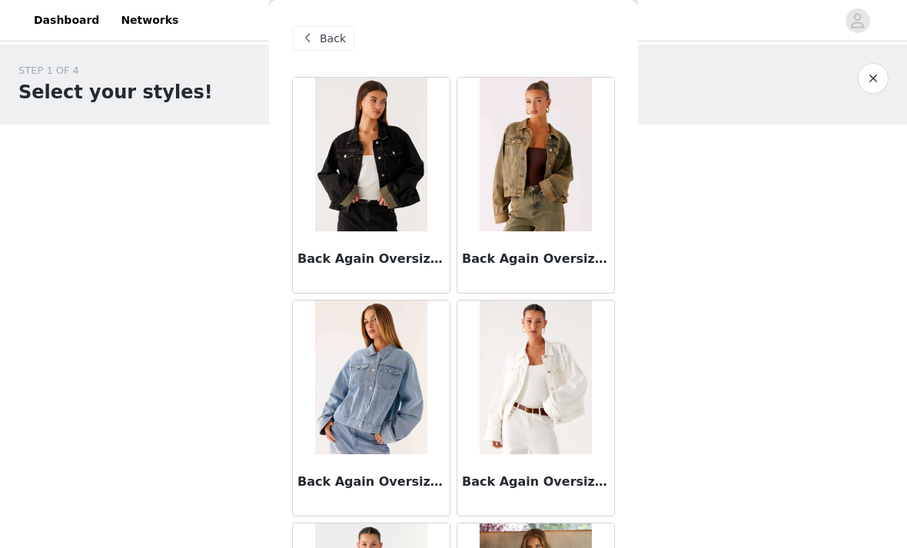
scroll to position [0, 0]
click at [416, 261] on h3 "Back Again Oversized Denim Jacket - Acid Charcoal" at bounding box center [371, 259] width 148 height 18
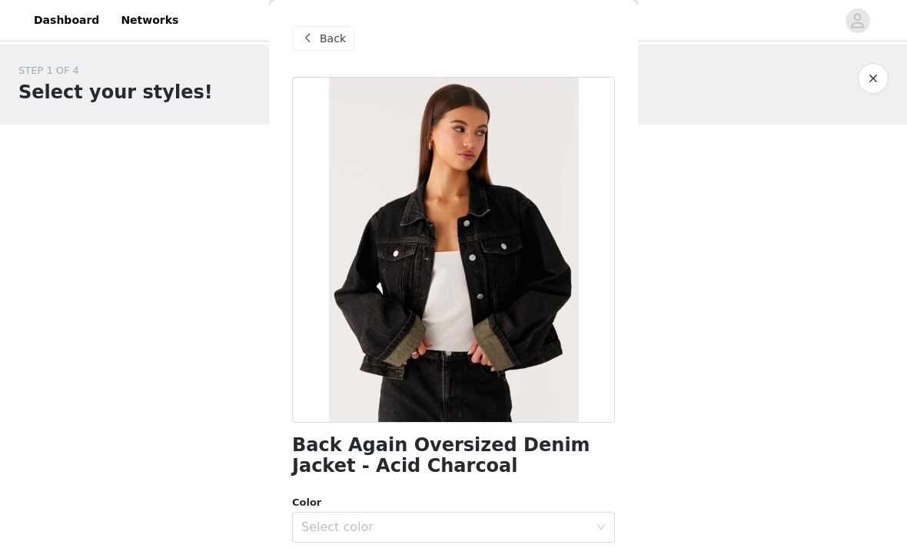
click at [337, 35] on span "Back" at bounding box center [333, 39] width 26 height 16
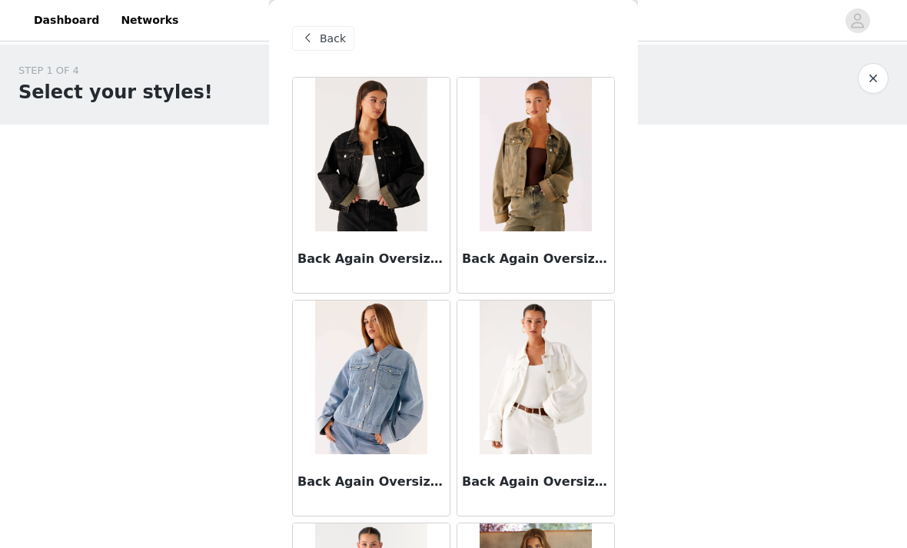
click at [329, 31] on span "Back" at bounding box center [333, 39] width 26 height 16
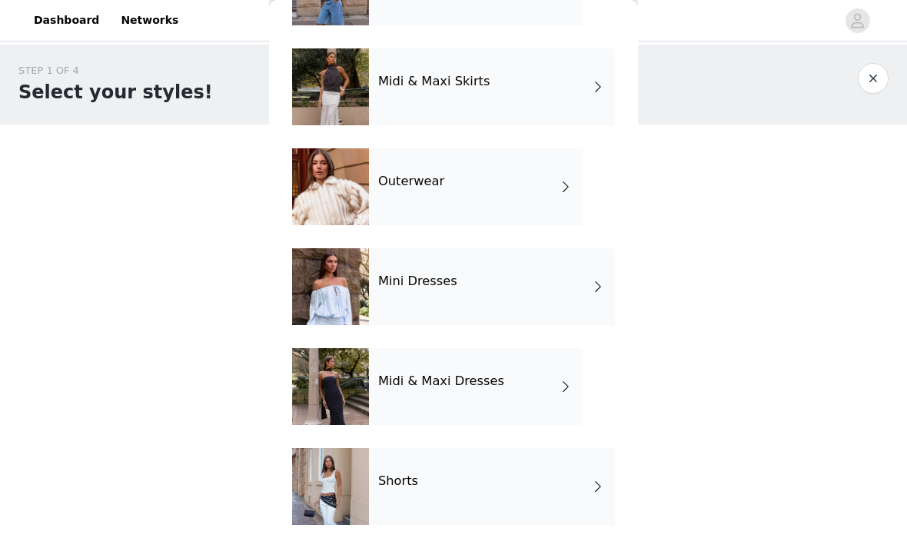
scroll to position [328, 0]
click at [554, 494] on div "Shorts" at bounding box center [492, 486] width 246 height 77
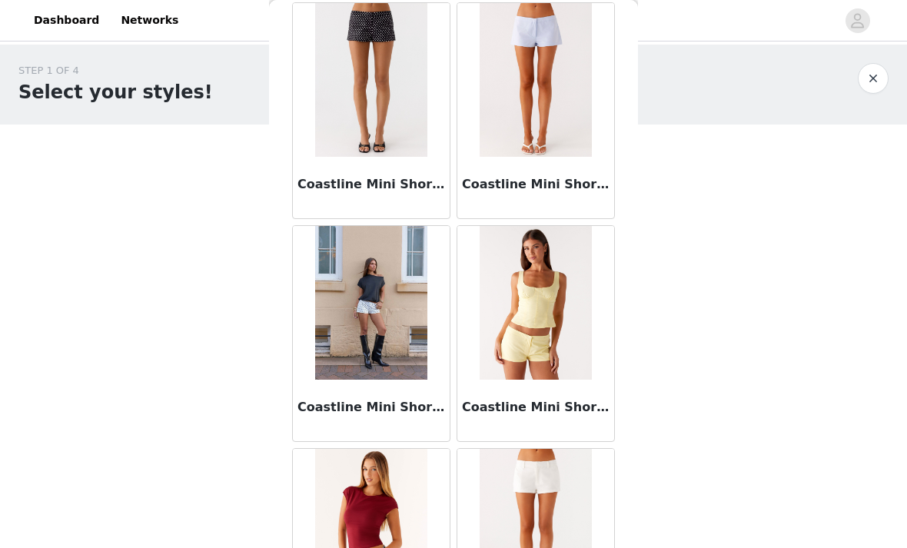
scroll to position [968, 0]
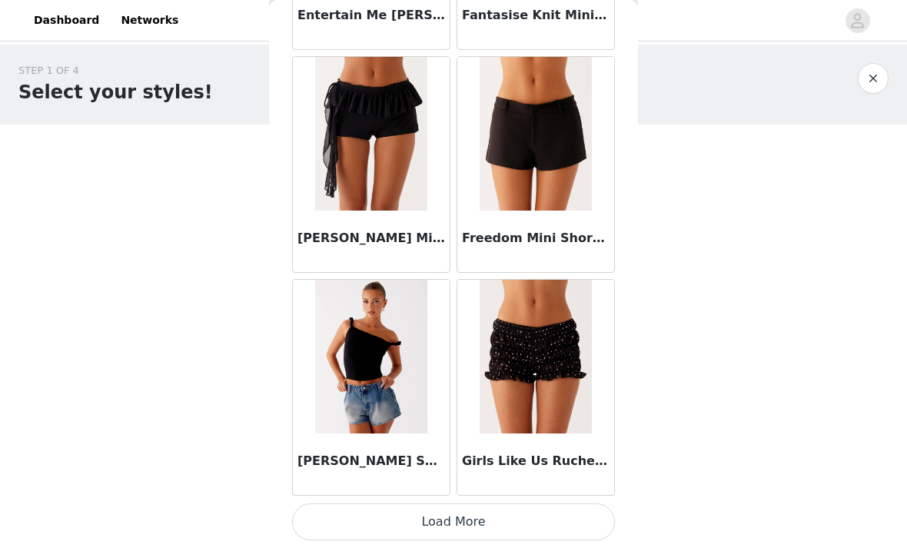
click at [580, 509] on button "Load More" at bounding box center [453, 521] width 323 height 37
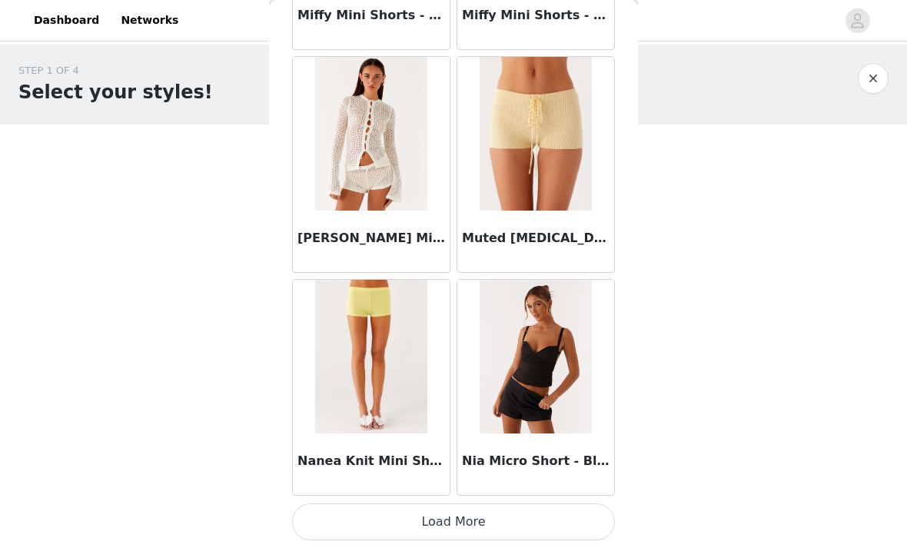
click at [581, 522] on button "Load More" at bounding box center [453, 521] width 323 height 37
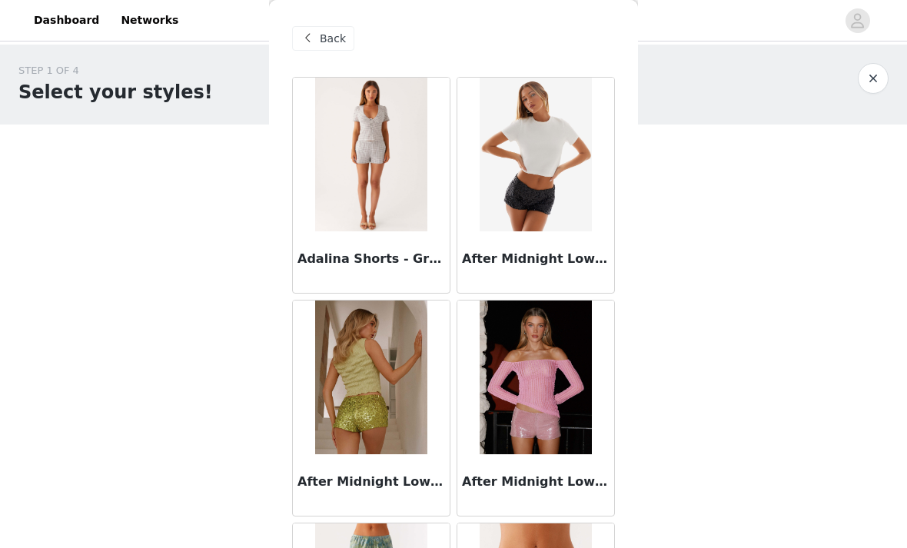
scroll to position [0, 0]
